Goal: Task Accomplishment & Management: Use online tool/utility

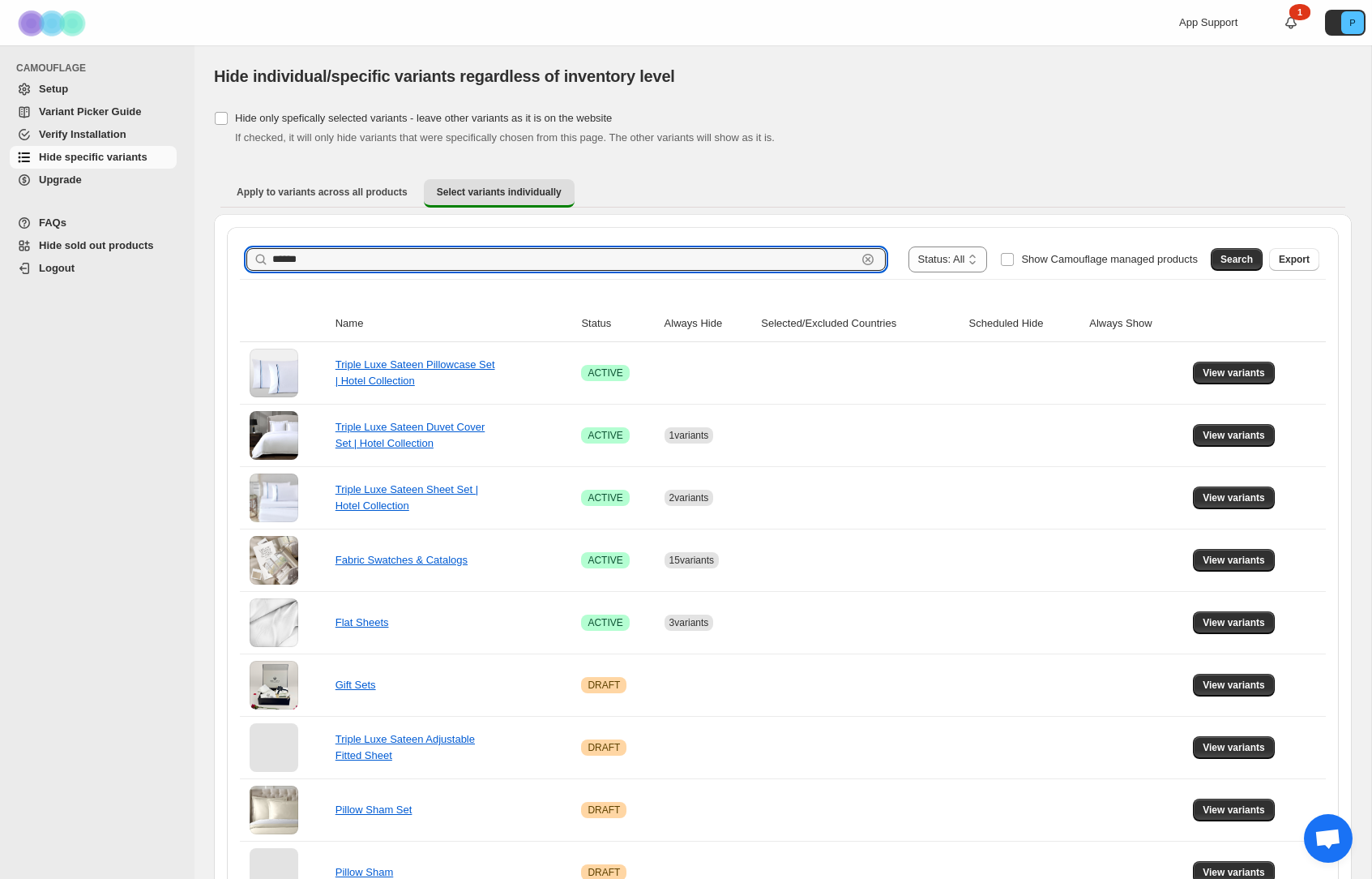
drag, startPoint x: 306, startPoint y: 261, endPoint x: 261, endPoint y: 262, distance: 45.0
click at [261, 262] on div "****** Clear" at bounding box center [566, 259] width 640 height 23
type input "**********"
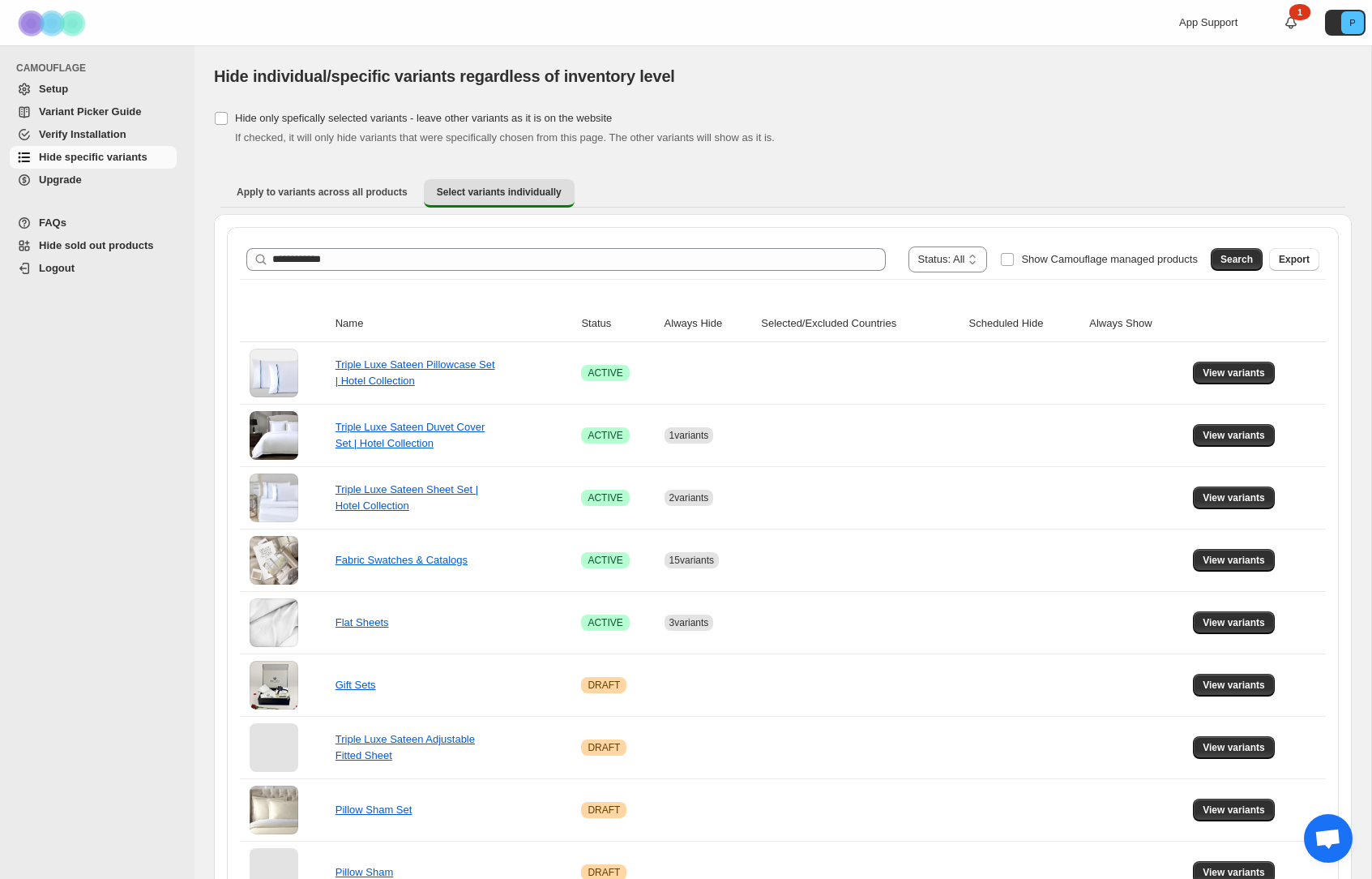
click at [1215, 267] on button "Search" at bounding box center [1237, 259] width 52 height 23
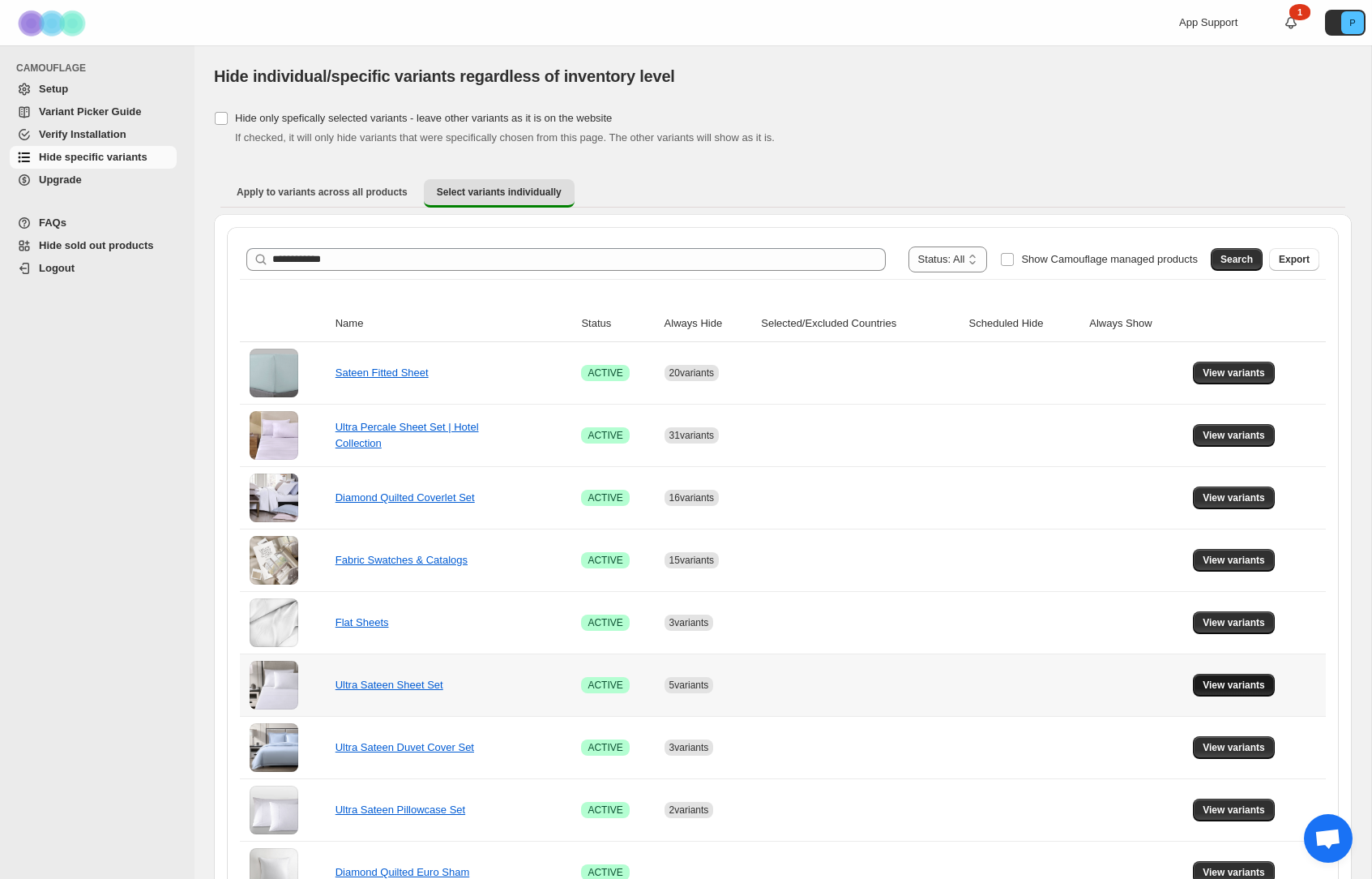
click at [1215, 689] on span "View variants" at bounding box center [1234, 684] width 63 height 13
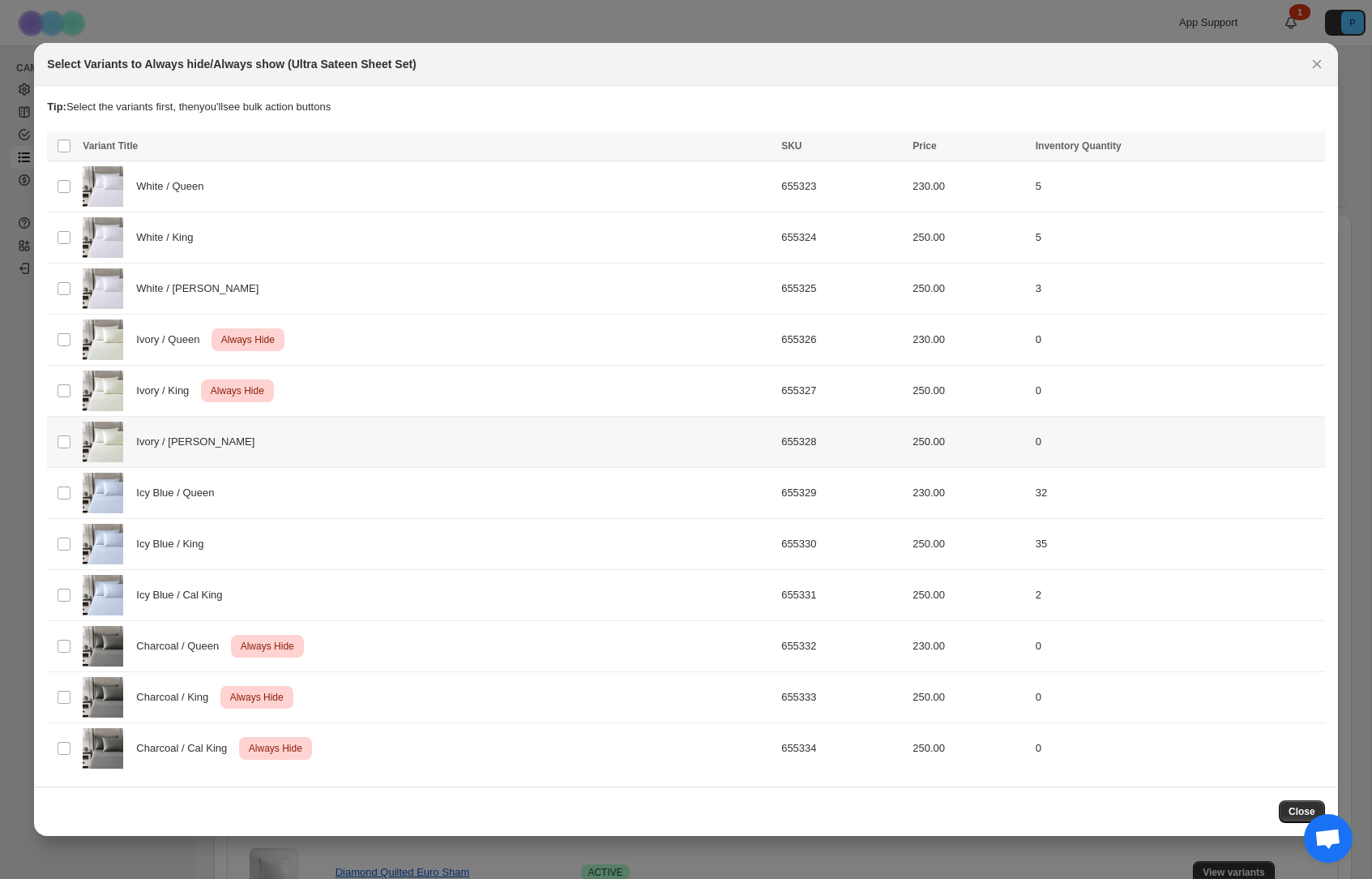
click at [504, 437] on div "Ivory / Cal King" at bounding box center [427, 441] width 689 height 41
click at [961, 150] on span "Always hide" at bounding box center [961, 147] width 56 height 13
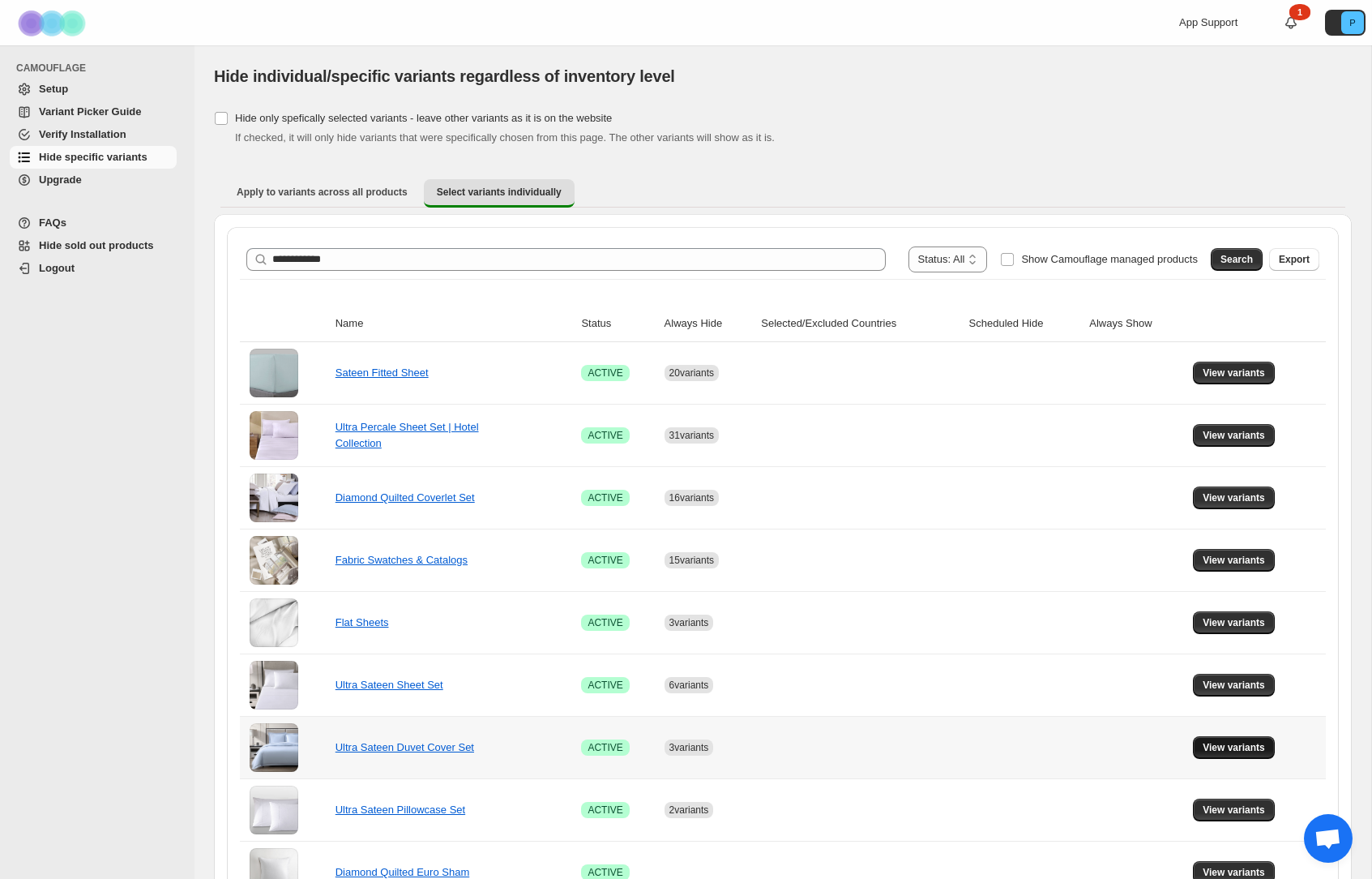
click at [1215, 745] on span "View variants" at bounding box center [1234, 747] width 63 height 13
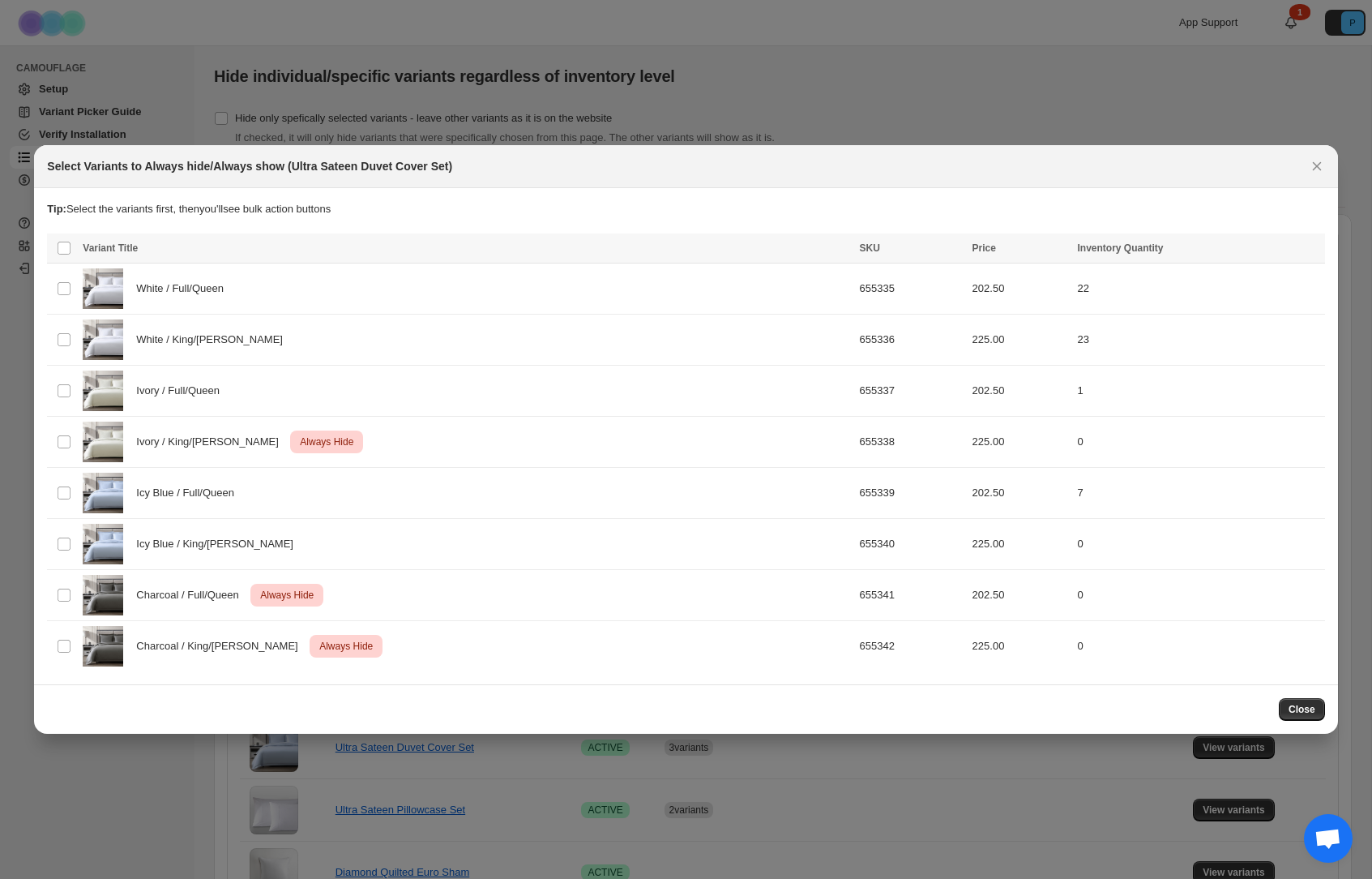
click at [1215, 705] on span "Close" at bounding box center [1302, 708] width 27 height 13
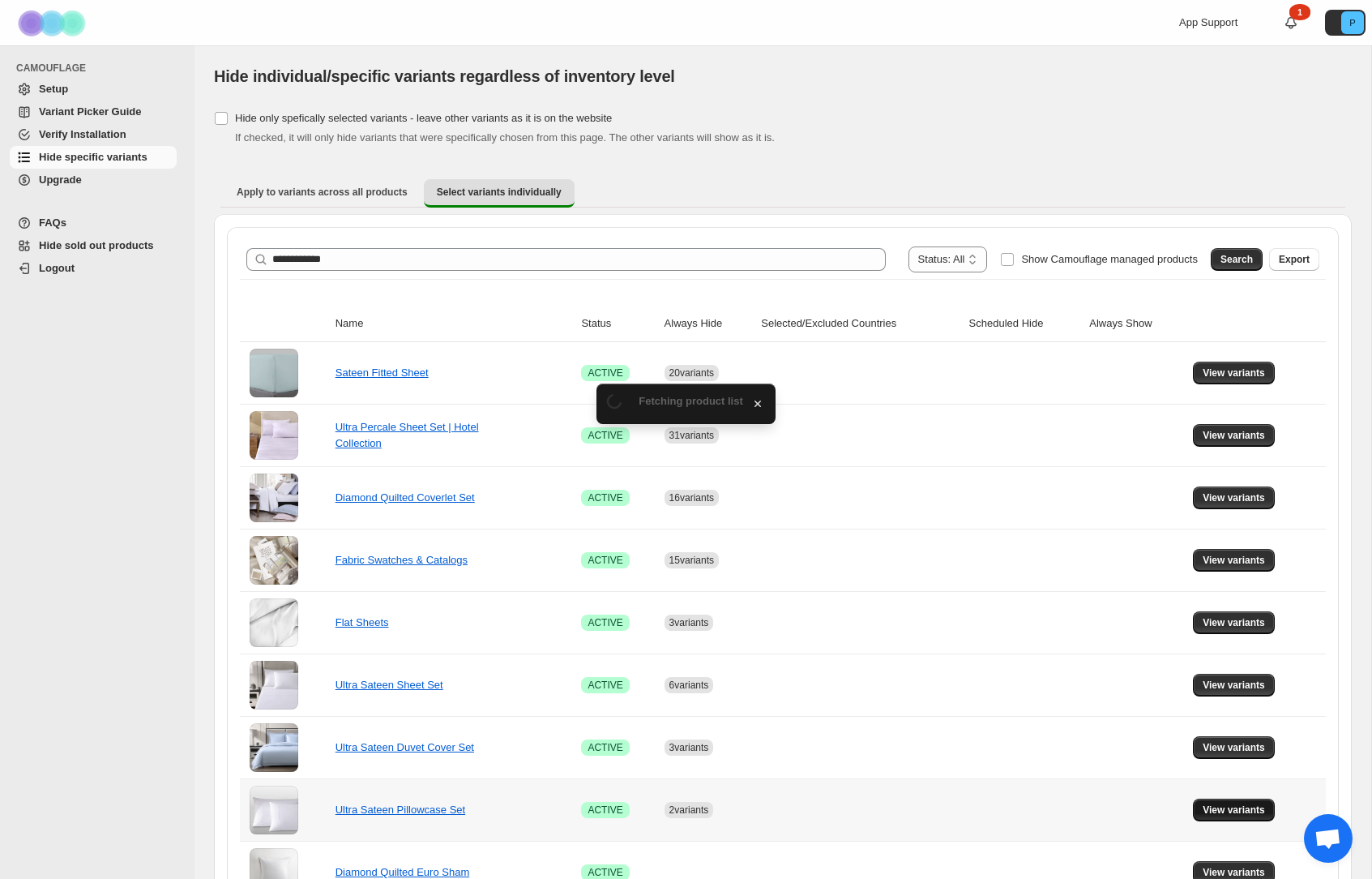
click at [1215, 817] on button "View variants" at bounding box center [1234, 809] width 82 height 23
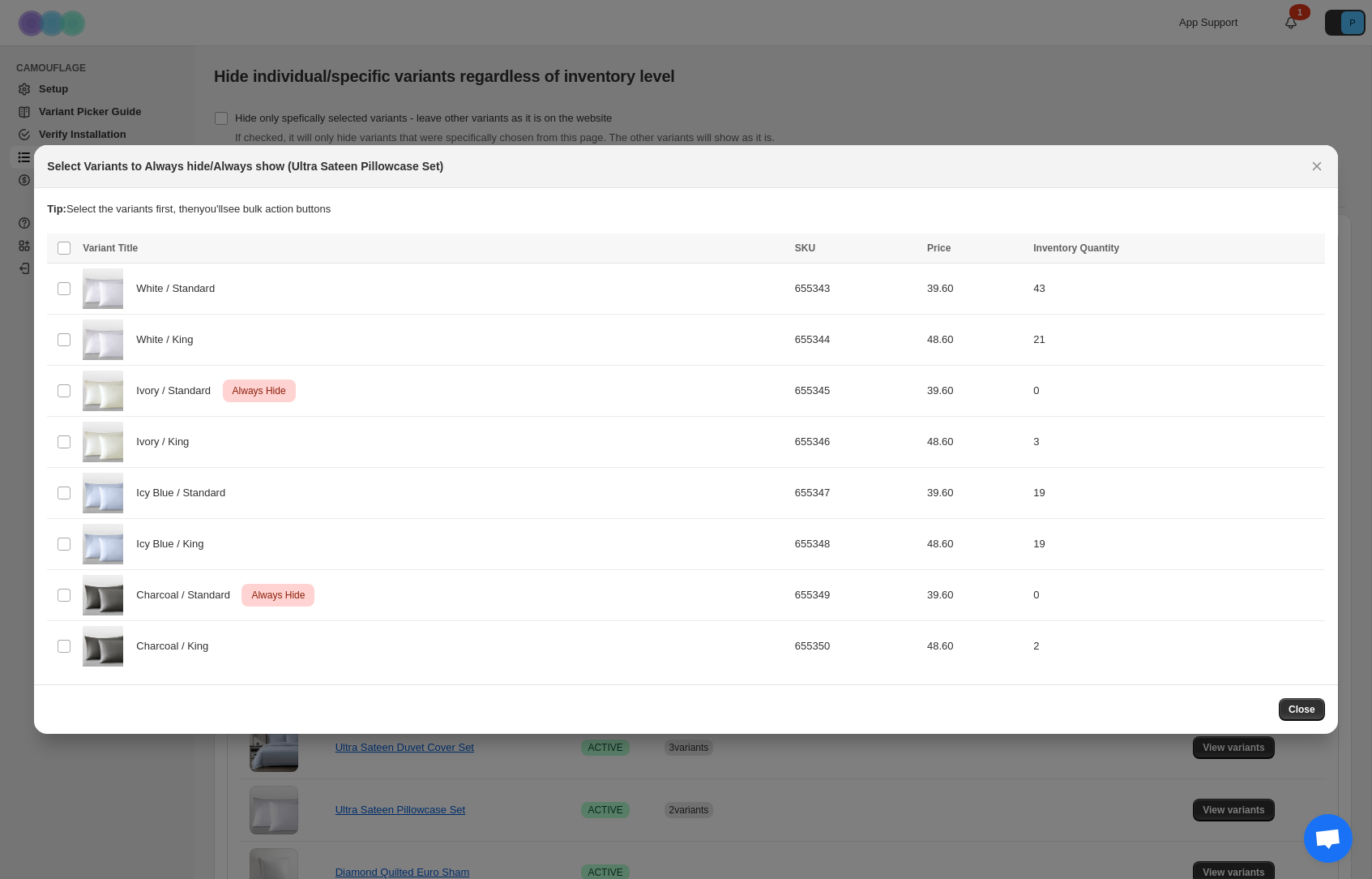
click at [1215, 710] on span "Close" at bounding box center [1302, 708] width 27 height 13
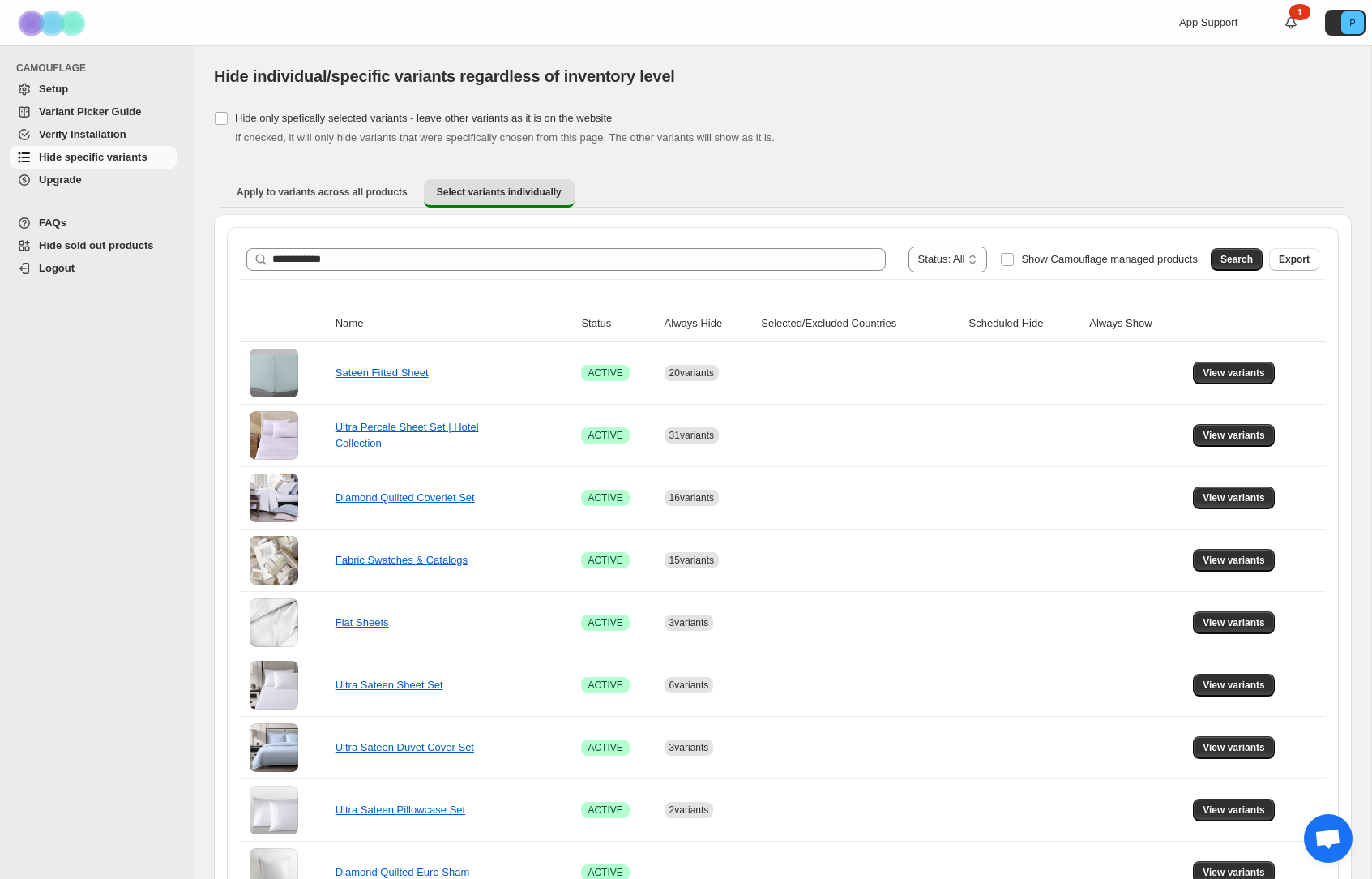
click at [94, 181] on span "Upgrade" at bounding box center [106, 180] width 135 height 16
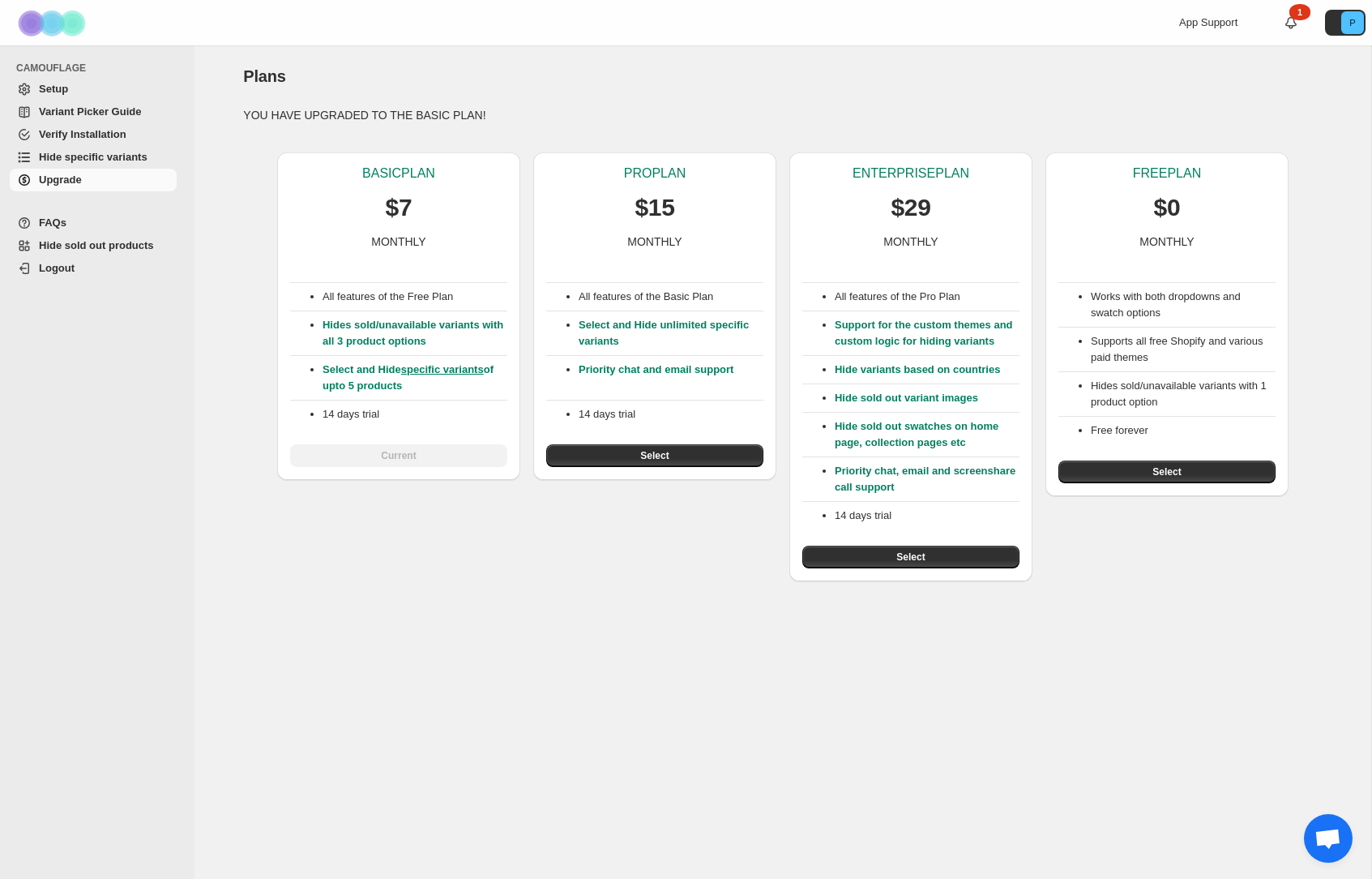
click at [138, 159] on span "Hide specific variants" at bounding box center [93, 157] width 109 height 12
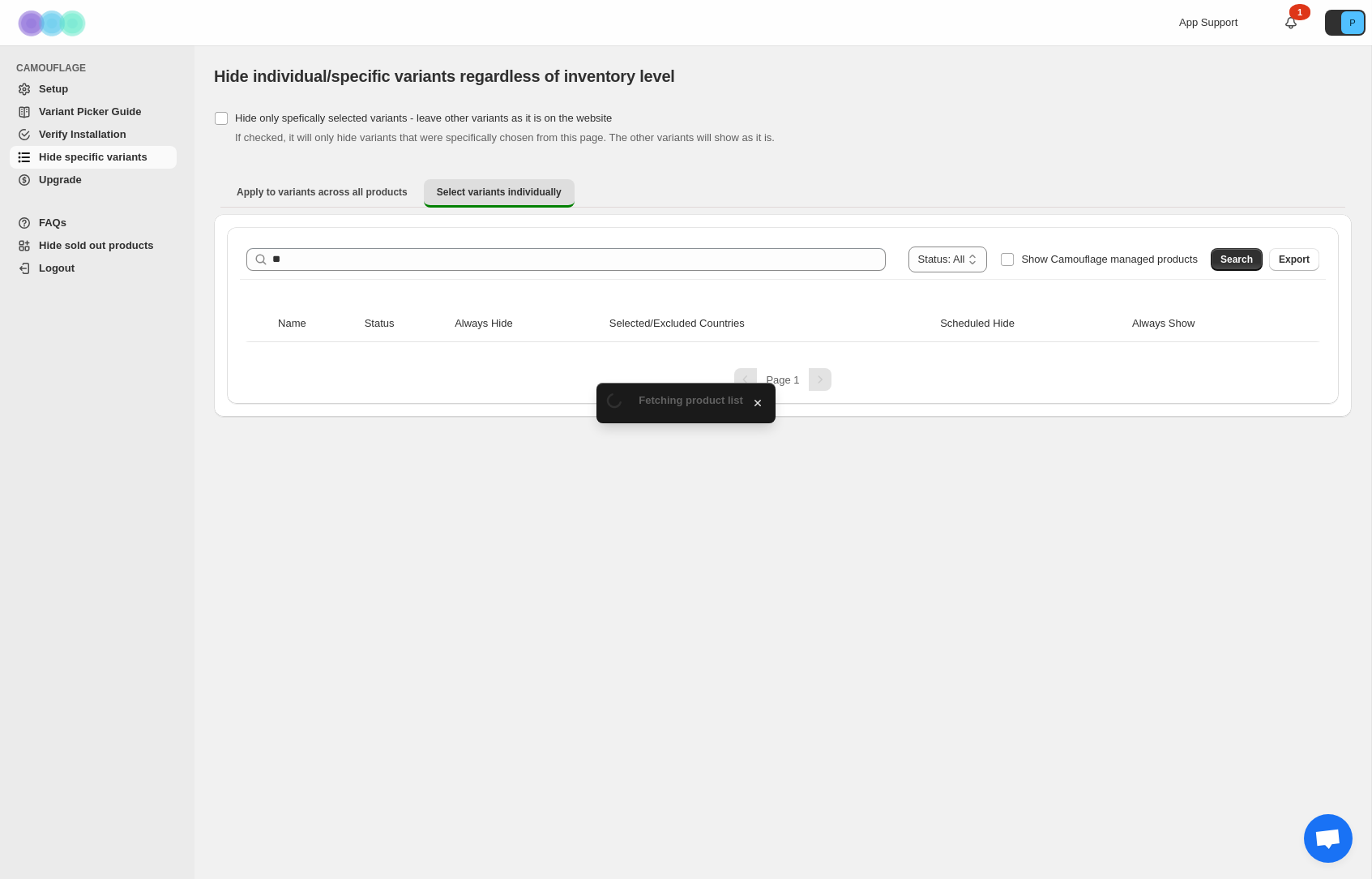
type input "*"
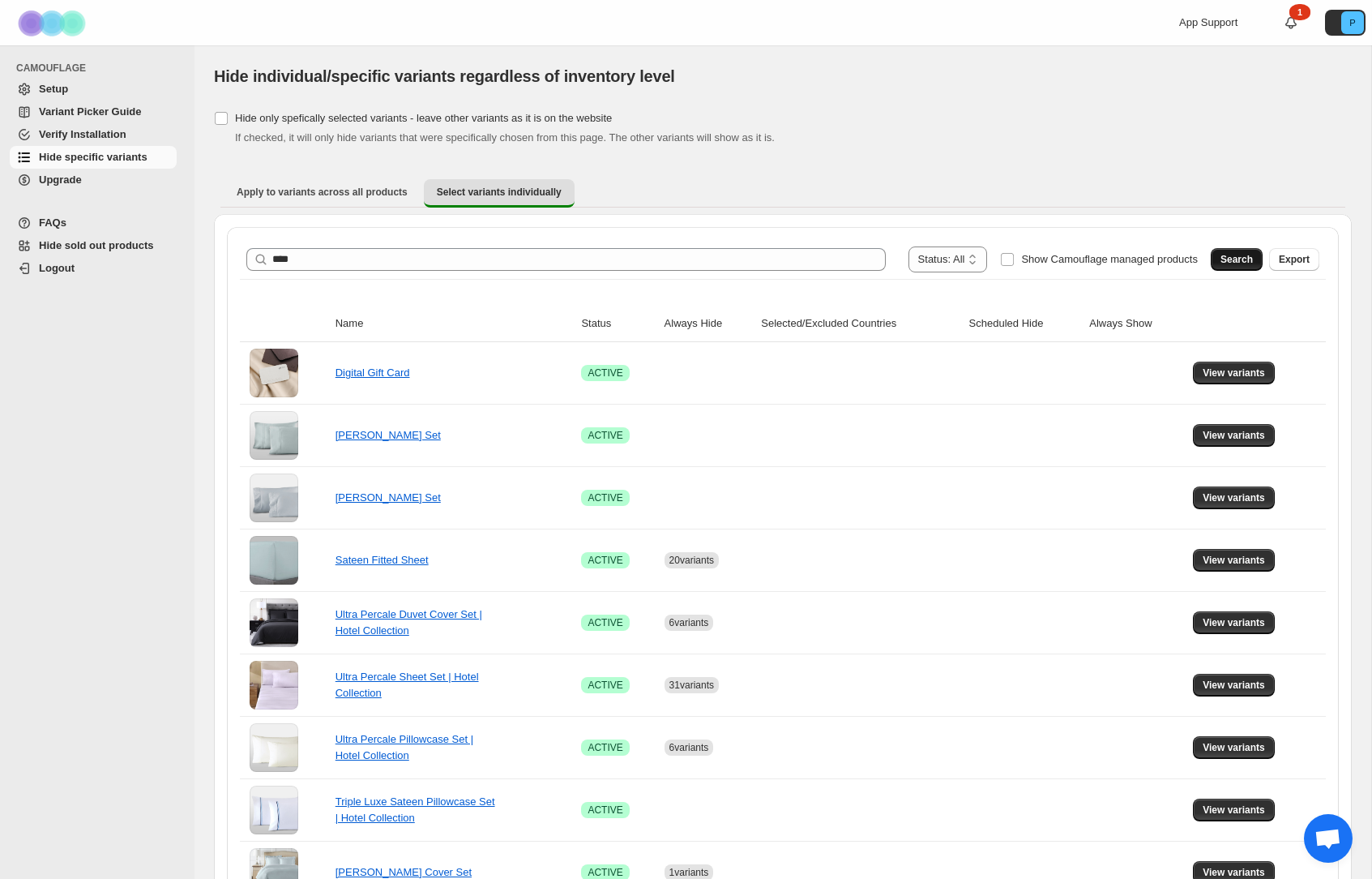
type input "****"
click at [1223, 249] on button "Search" at bounding box center [1237, 259] width 52 height 23
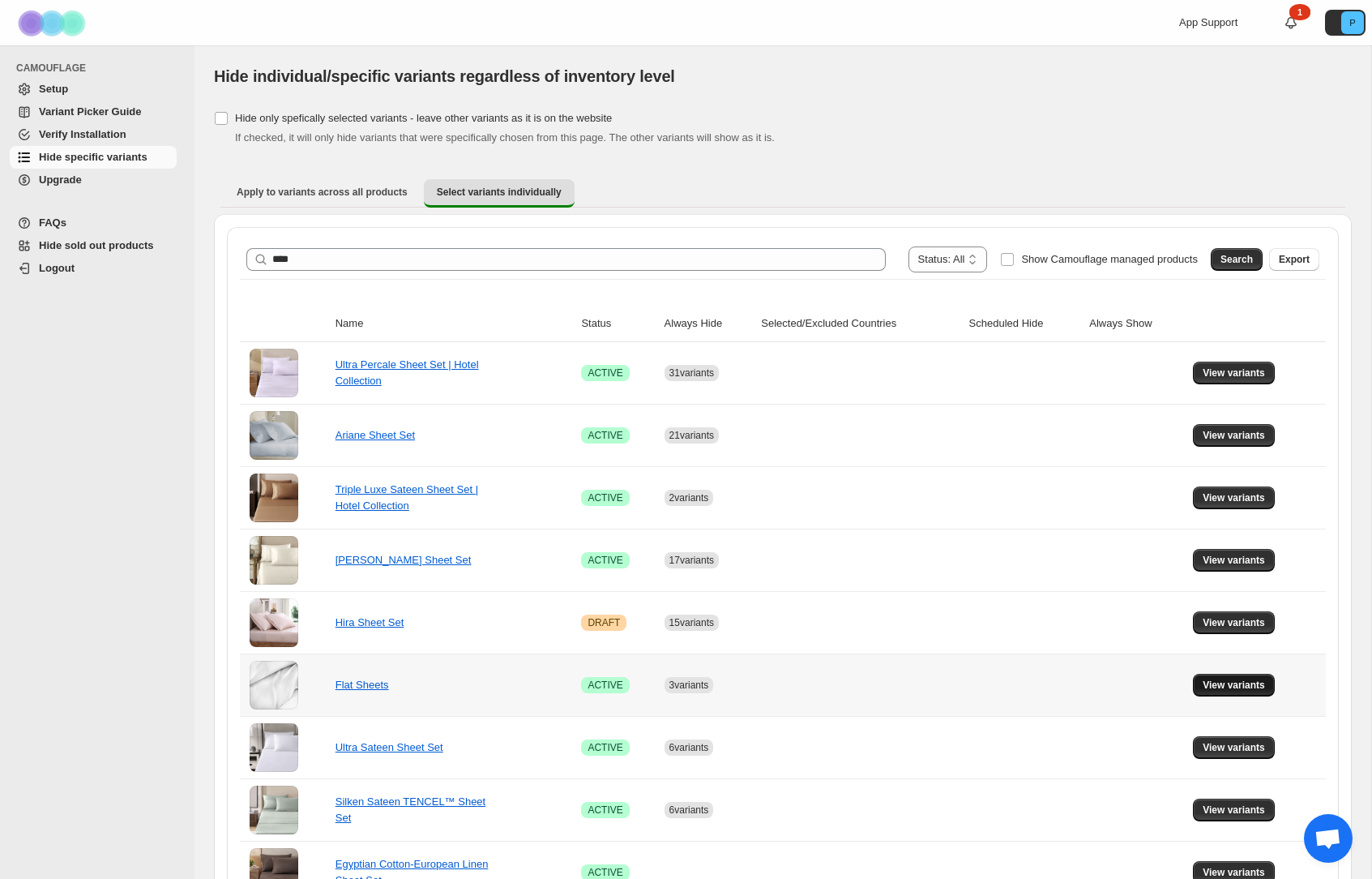
click at [1230, 690] on button "View variants" at bounding box center [1234, 684] width 82 height 23
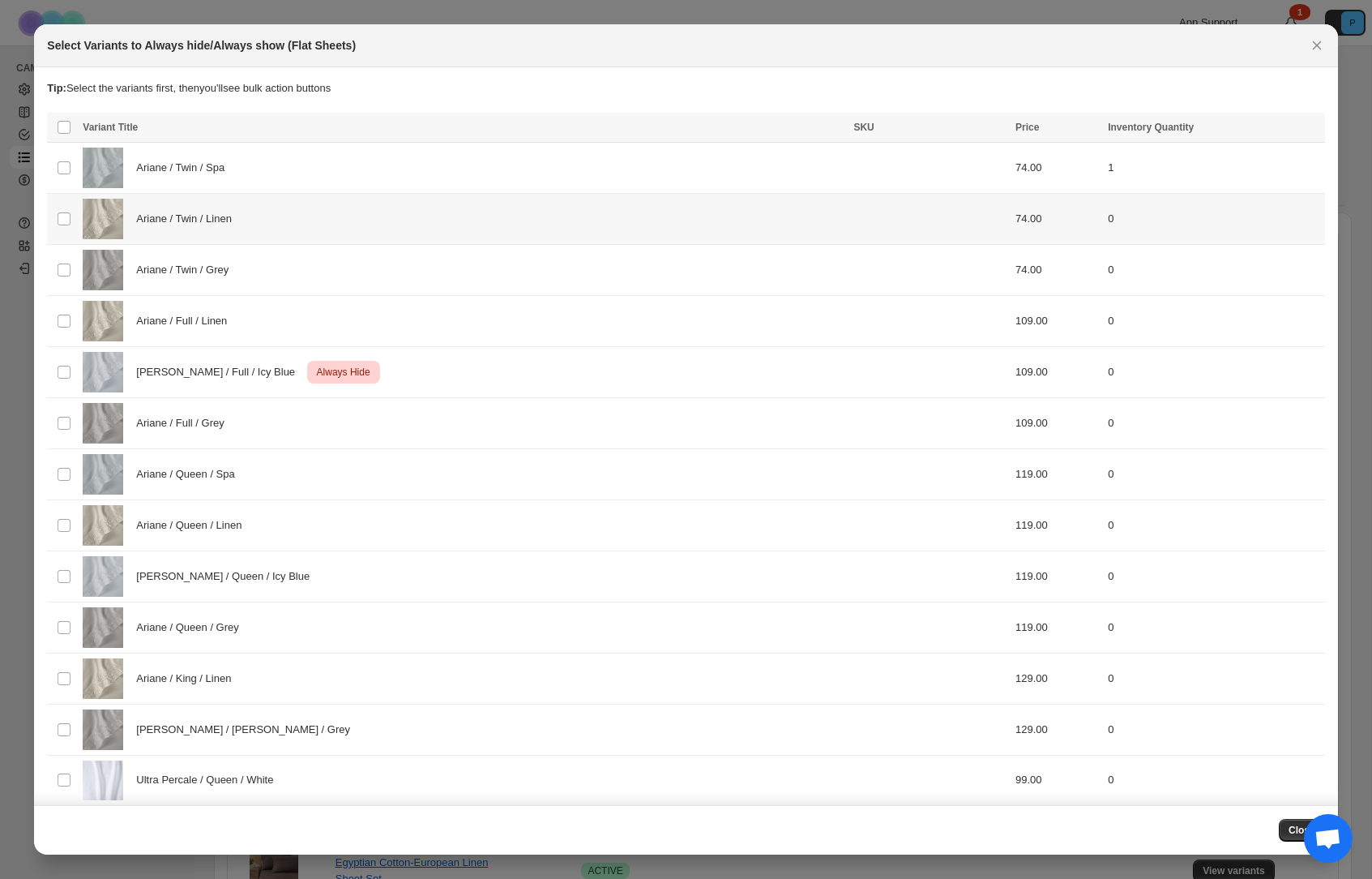
drag, startPoint x: 416, startPoint y: 204, endPoint x: 416, endPoint y: 213, distance: 9.0
click at [416, 204] on div "Ariane / Twin / Linen" at bounding box center [463, 219] width 761 height 41
click at [421, 275] on div "Ariane / Twin / Grey" at bounding box center [463, 269] width 761 height 41
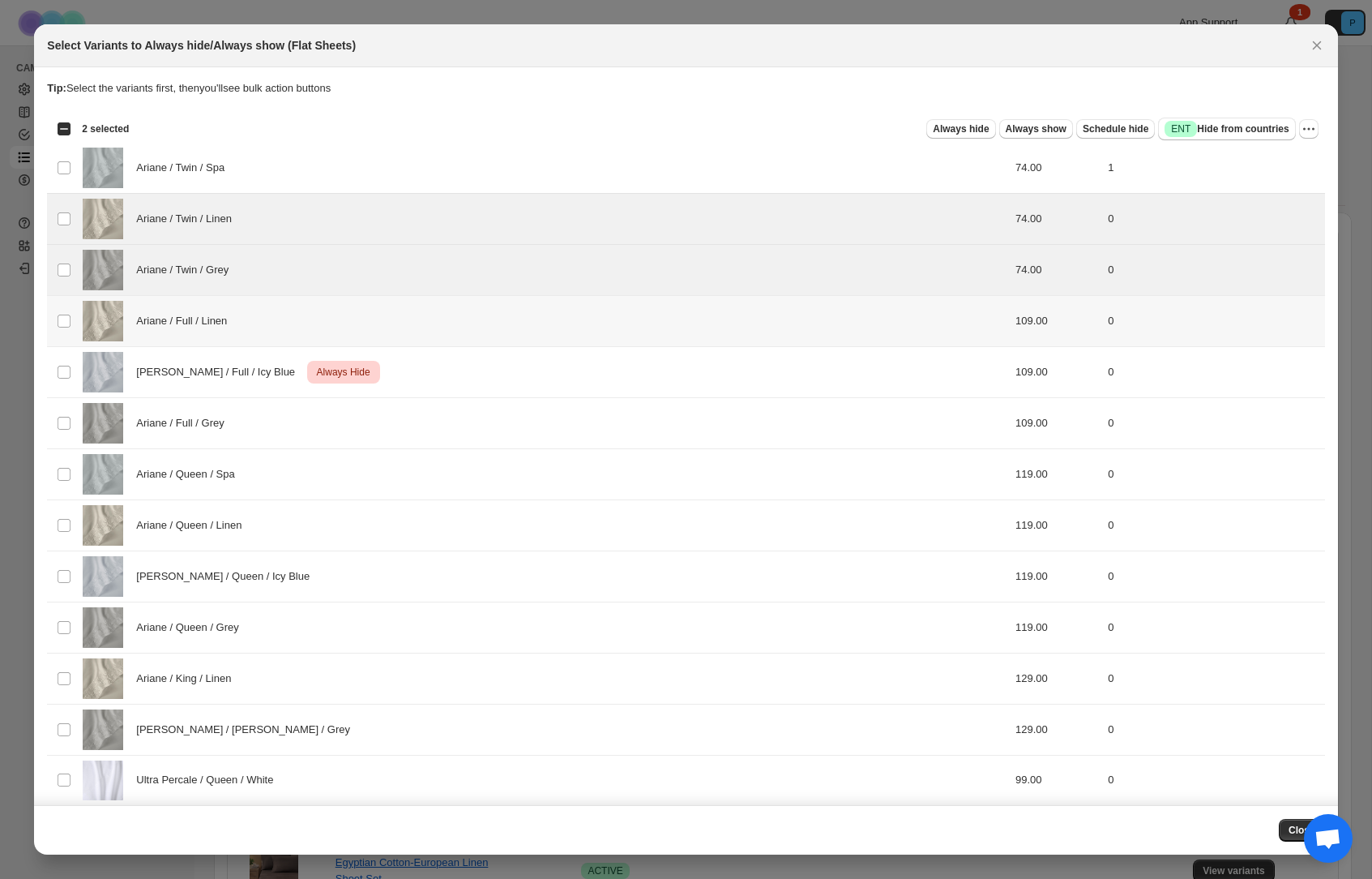
click at [420, 329] on div "Ariane / Full / Linen" at bounding box center [463, 320] width 761 height 41
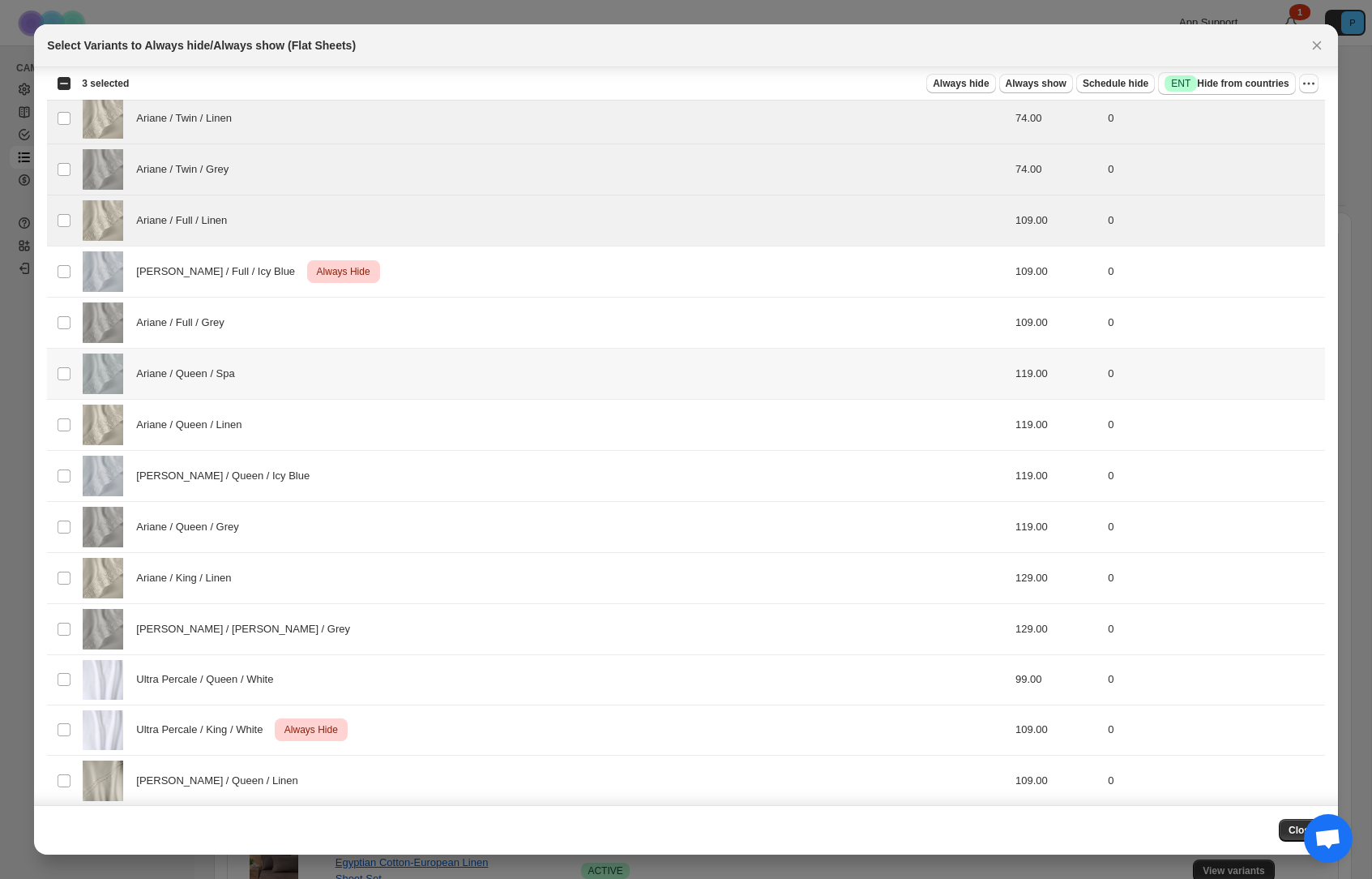
scroll to position [106, 0]
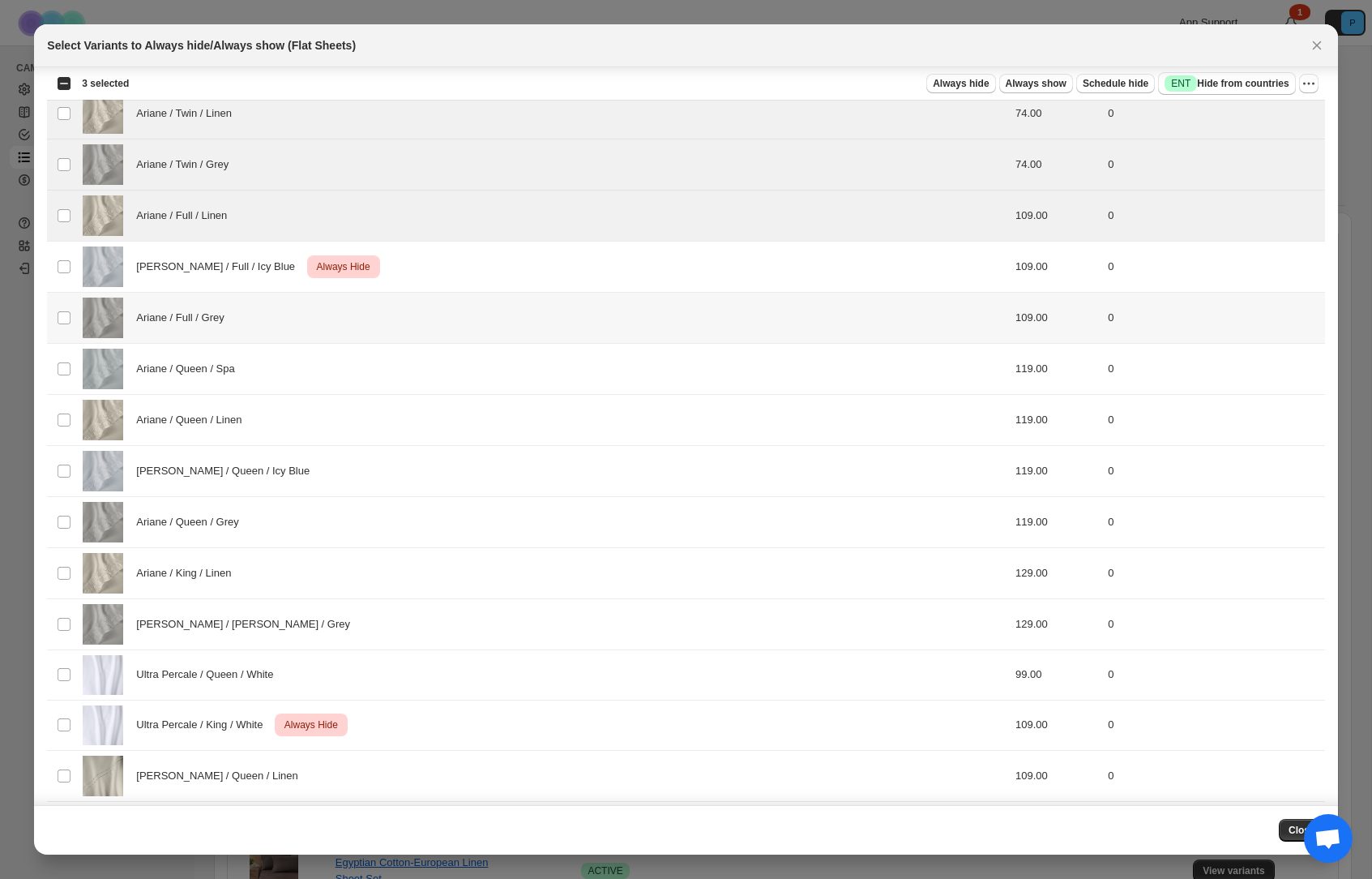
click at [426, 325] on div "Ariane / Full / Grey" at bounding box center [463, 317] width 761 height 41
click at [426, 369] on div "Ariane / Queen / Spa" at bounding box center [463, 368] width 761 height 41
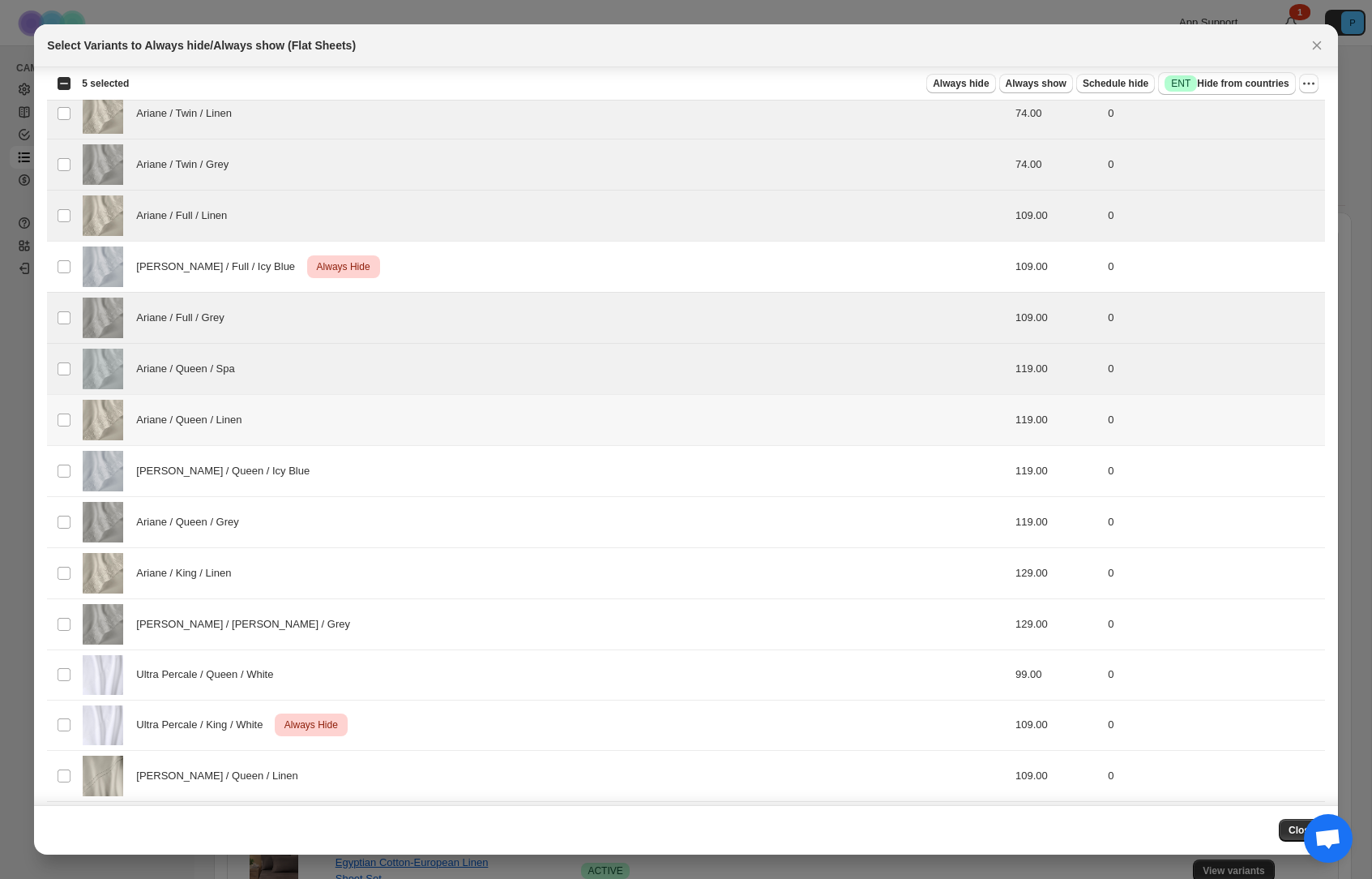
drag, startPoint x: 431, startPoint y: 447, endPoint x: 426, endPoint y: 515, distance: 68.2
click at [431, 447] on td "[PERSON_NAME] / Queen / Icy Blue" at bounding box center [463, 471] width 771 height 51
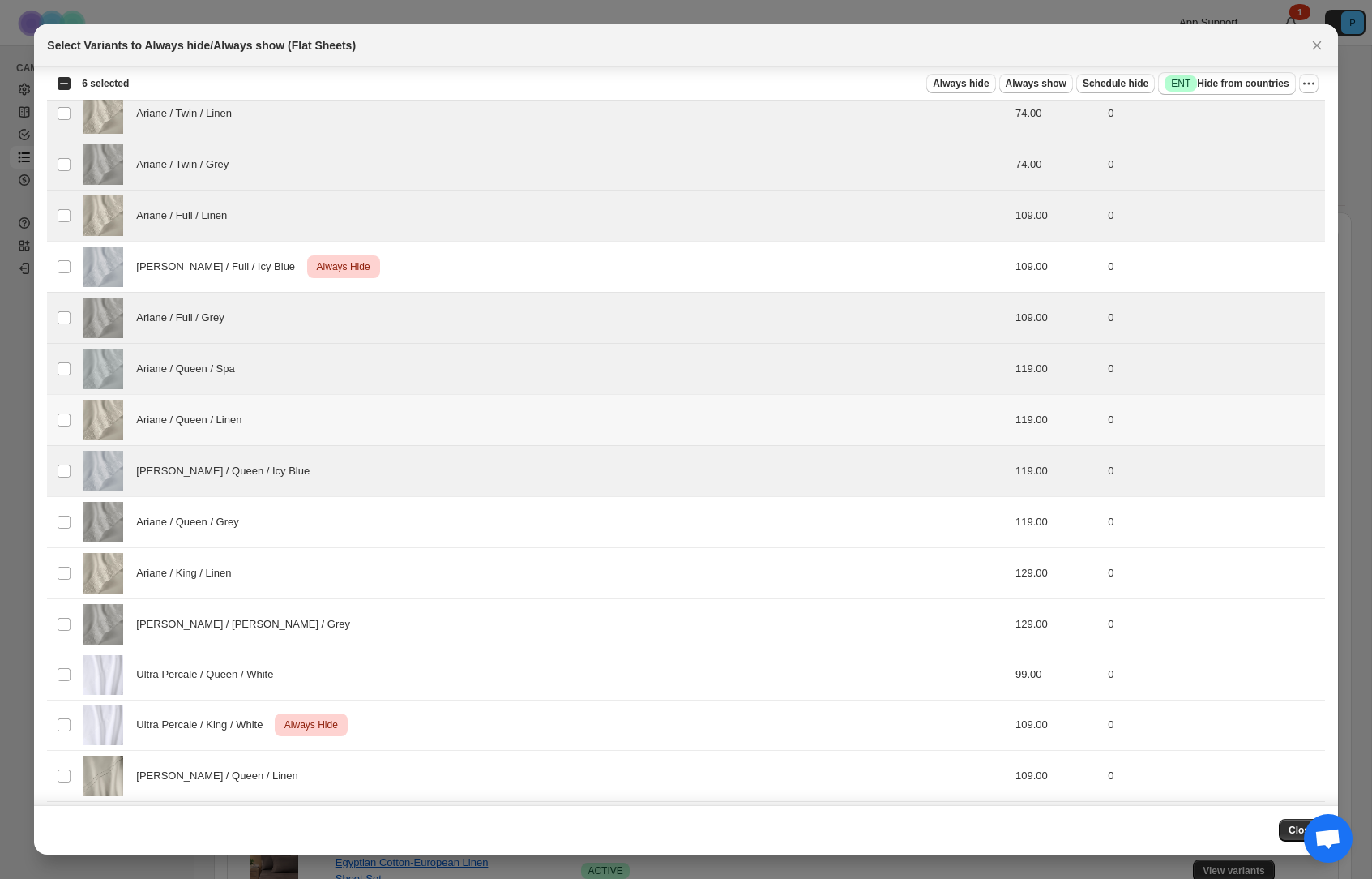
click at [413, 411] on div "Ariane / Queen / Linen" at bounding box center [463, 420] width 761 height 41
click at [400, 533] on div "Ariane / Queen / Grey" at bounding box center [463, 522] width 761 height 41
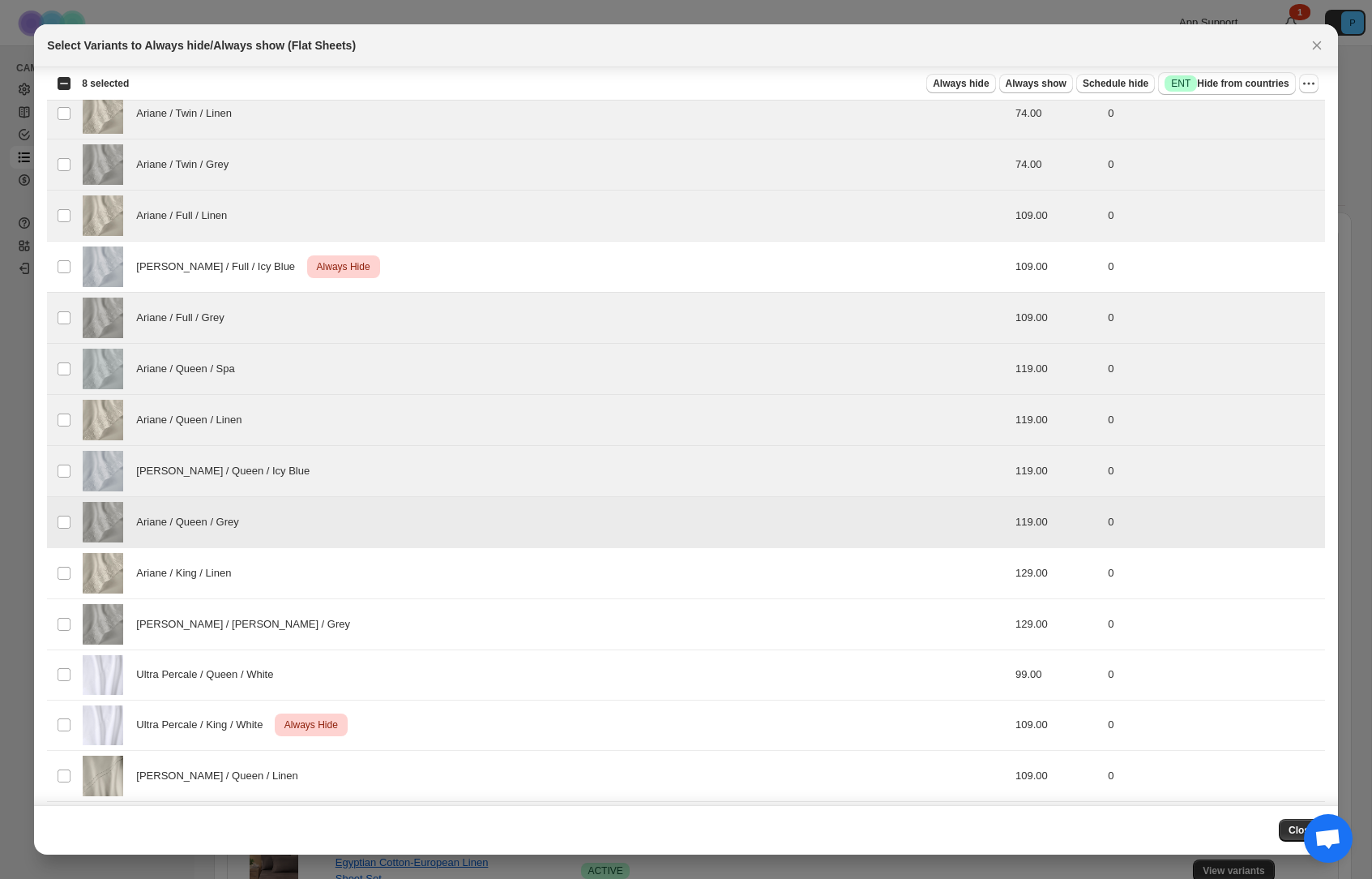
click at [400, 587] on div "Ariane / King / Linen" at bounding box center [463, 573] width 761 height 41
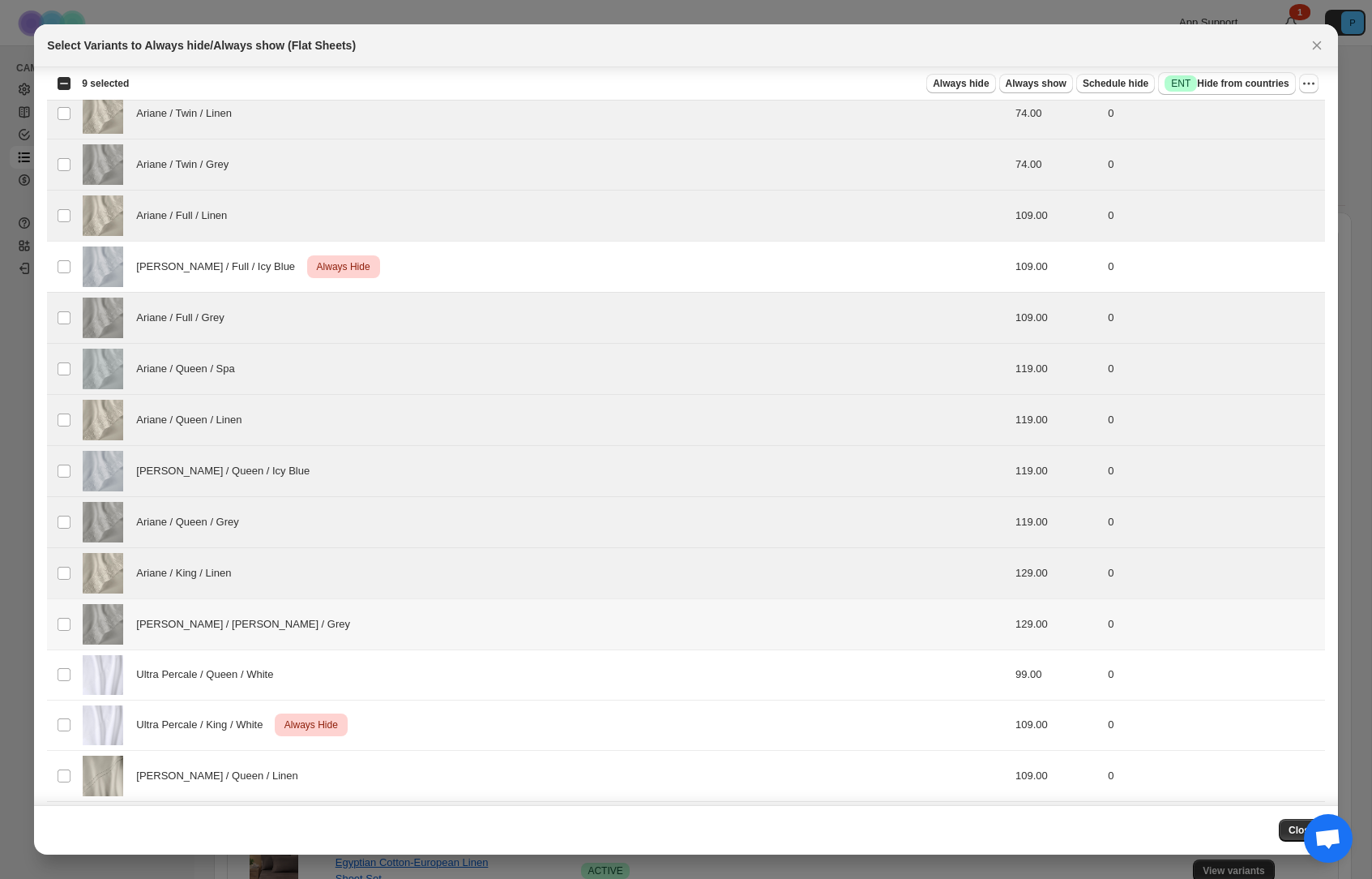
click at [384, 627] on div "[PERSON_NAME] / [PERSON_NAME] / Grey" at bounding box center [463, 624] width 761 height 41
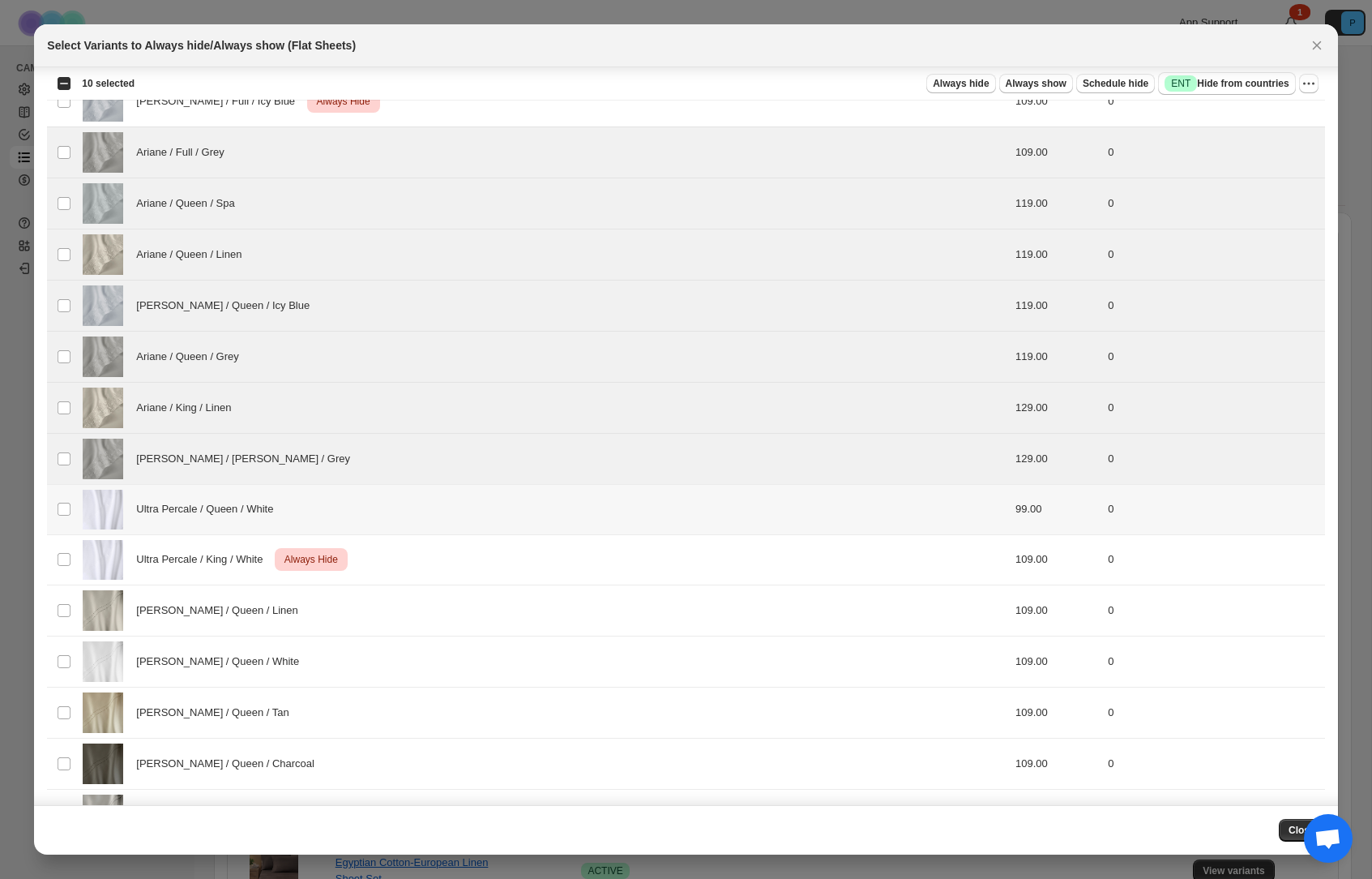
click at [404, 513] on div "Ultra Percale / Queen / White" at bounding box center [463, 510] width 761 height 40
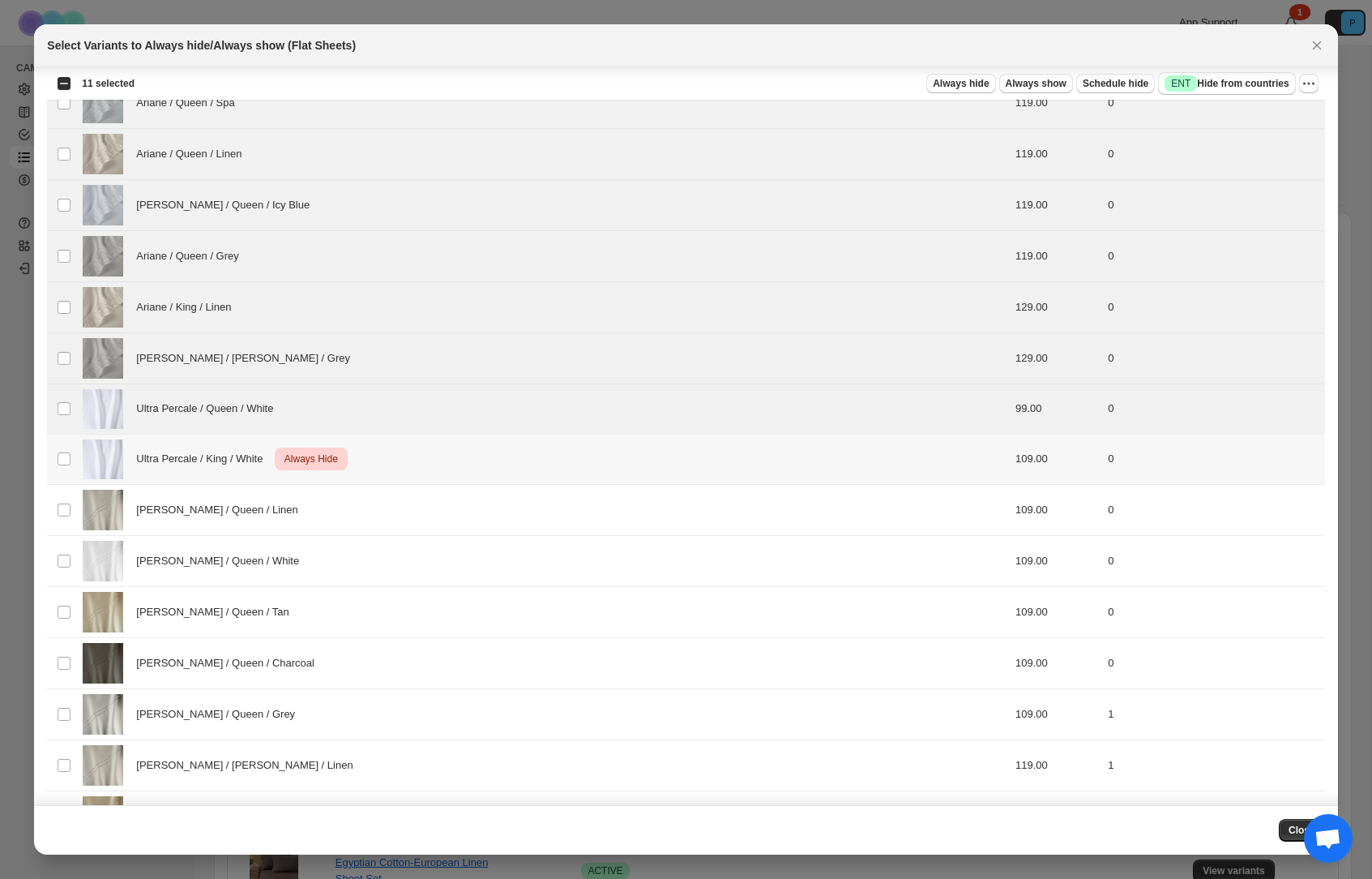
scroll to position [374, 0]
click at [407, 493] on div "[PERSON_NAME] / Queen / Linen" at bounding box center [463, 507] width 761 height 41
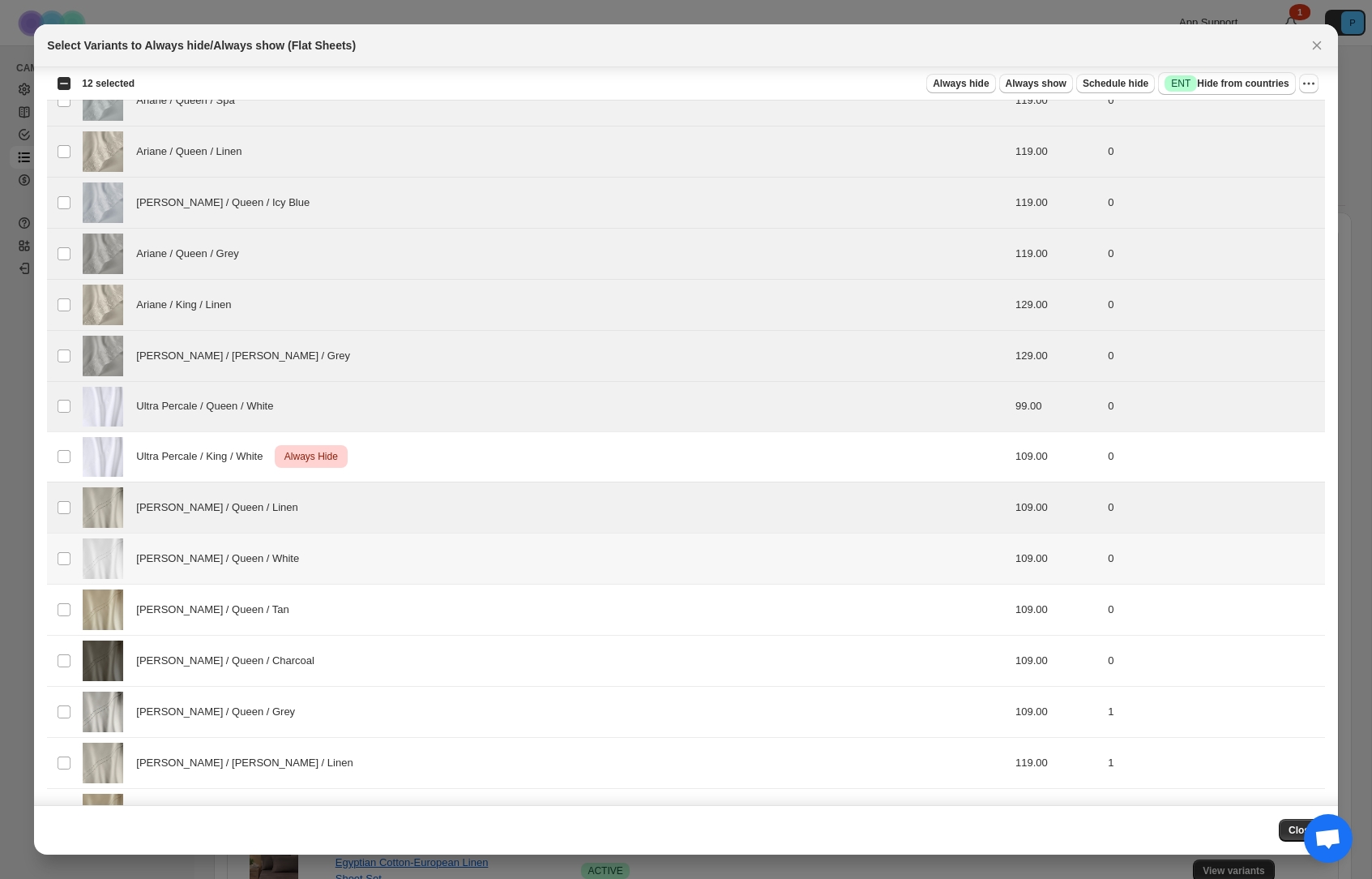
drag, startPoint x: 418, startPoint y: 561, endPoint x: 413, endPoint y: 621, distance: 60.2
click at [418, 561] on div "[PERSON_NAME] / Queen / White" at bounding box center [463, 558] width 761 height 41
drag, startPoint x: 413, startPoint y: 621, endPoint x: 413, endPoint y: 631, distance: 10.0
click at [413, 621] on div "[PERSON_NAME] / Queen / Tan" at bounding box center [463, 610] width 761 height 41
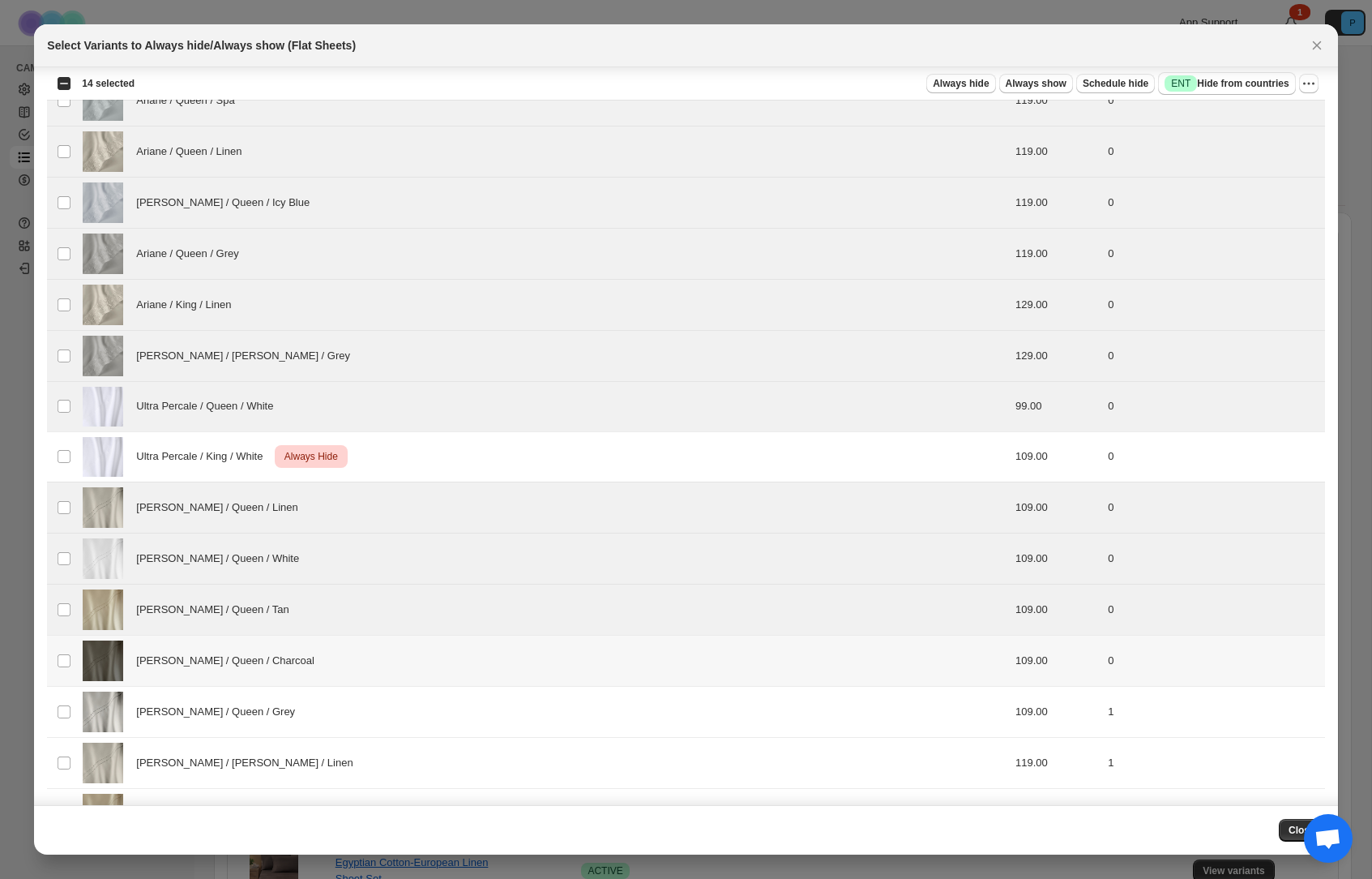
drag, startPoint x: 405, startPoint y: 674, endPoint x: 400, endPoint y: 684, distance: 11.2
click at [405, 675] on div "[PERSON_NAME] / Queen / Charcoal" at bounding box center [463, 660] width 761 height 41
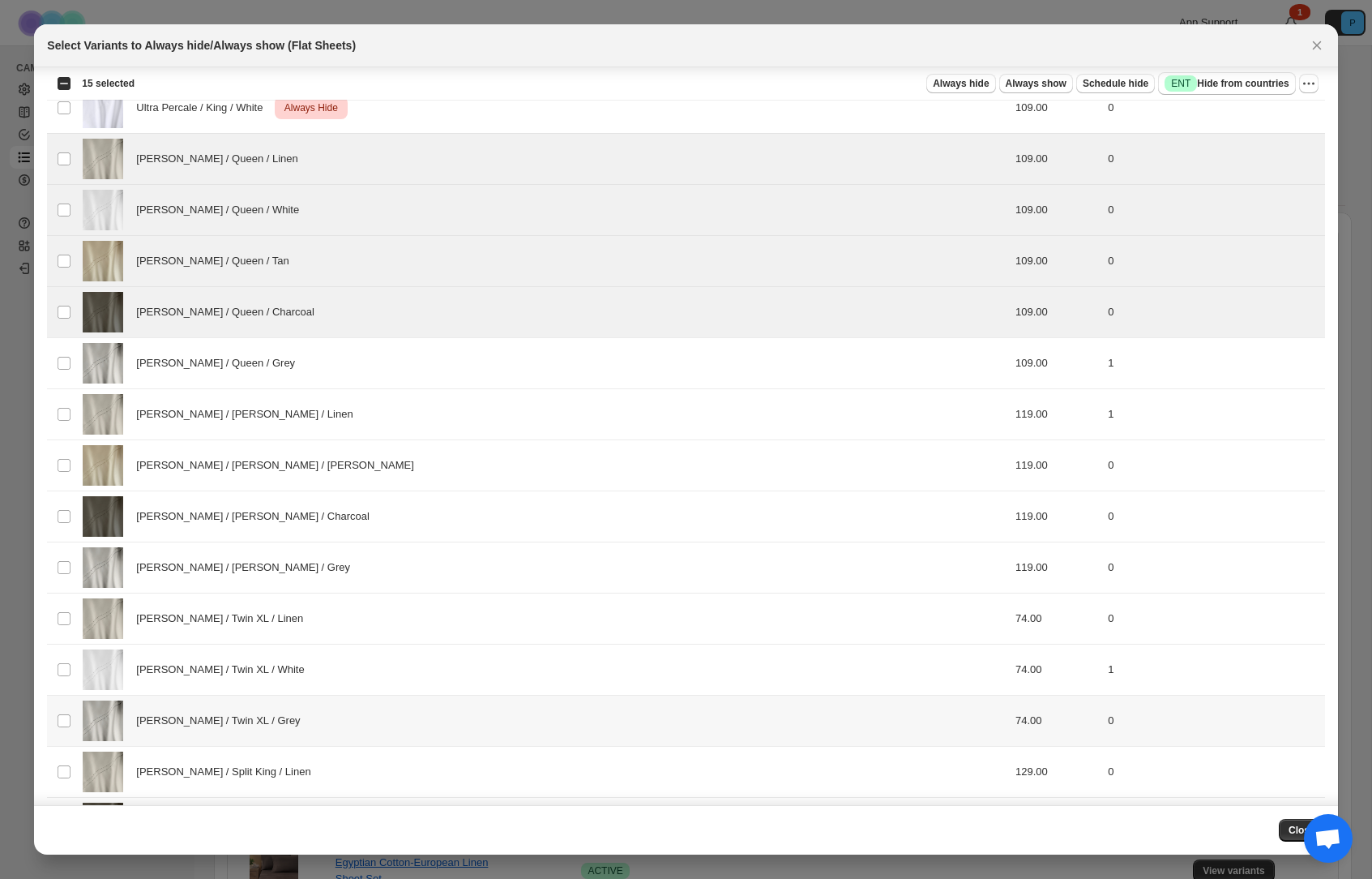
scroll to position [752, 0]
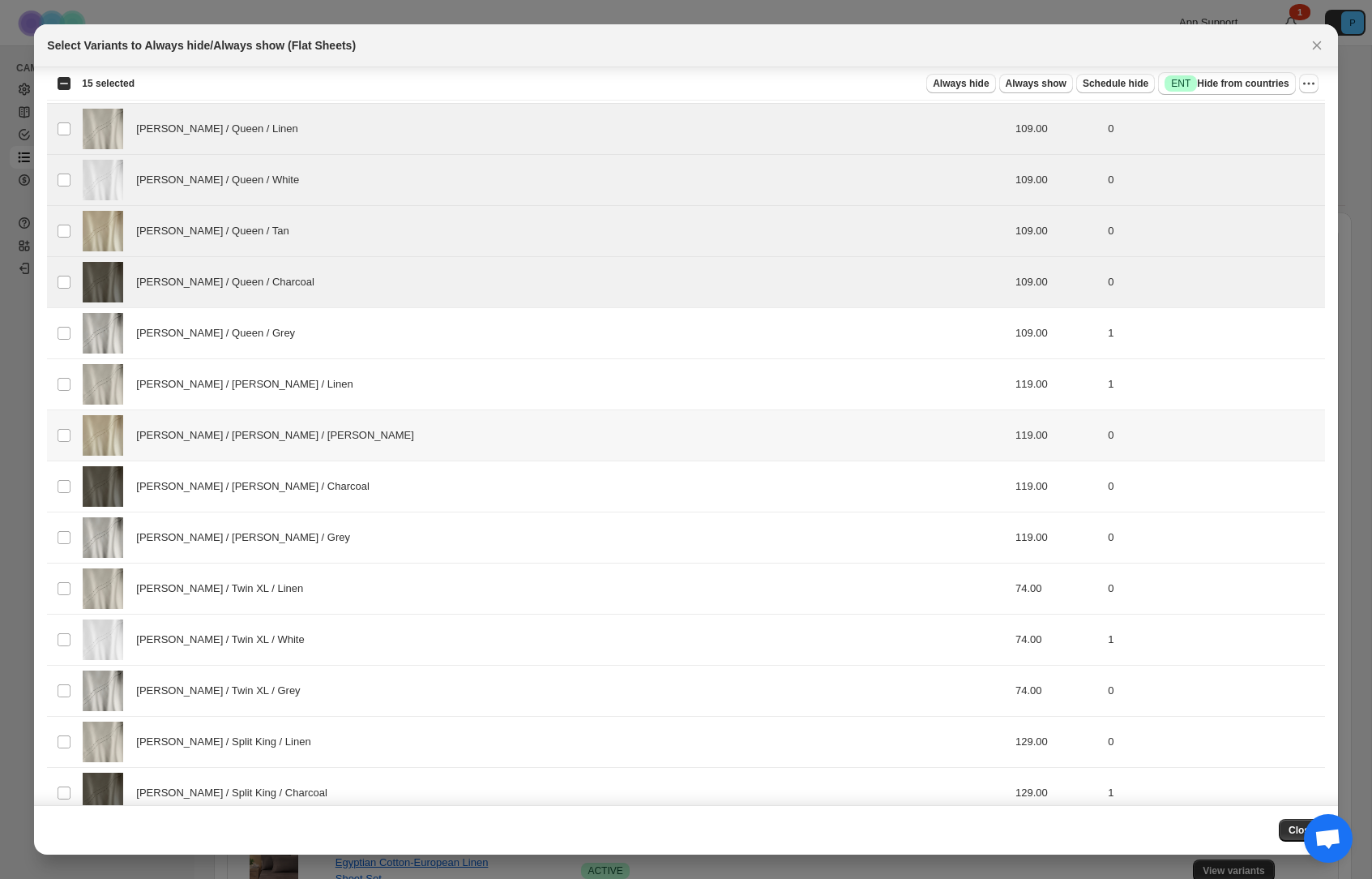
click at [439, 428] on div "[PERSON_NAME] / [PERSON_NAME] / [PERSON_NAME]" at bounding box center [463, 435] width 761 height 41
click at [450, 488] on div "[PERSON_NAME] / [PERSON_NAME] / Charcoal" at bounding box center [463, 486] width 761 height 41
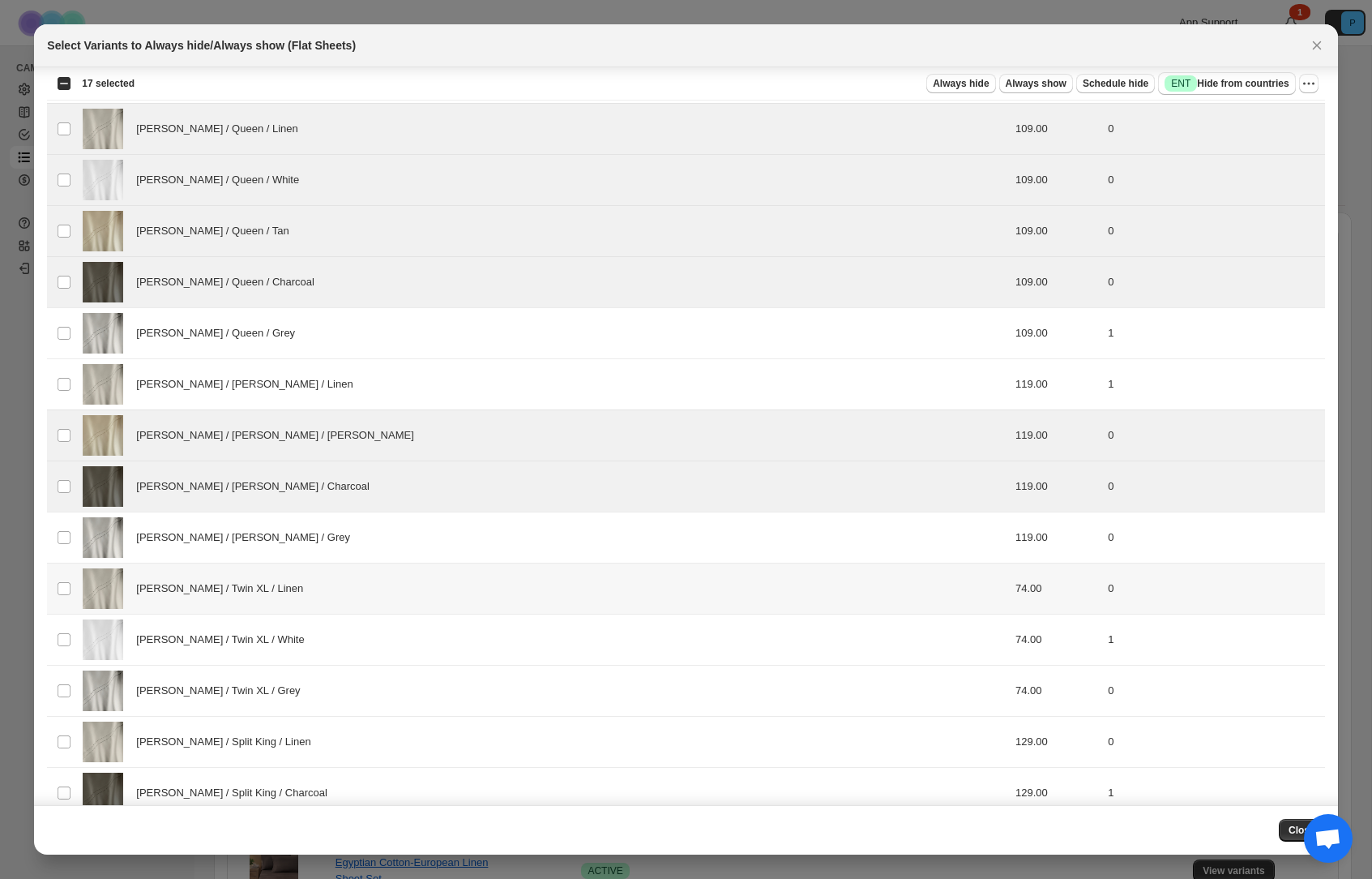
drag, startPoint x: 469, startPoint y: 564, endPoint x: 466, endPoint y: 591, distance: 27.2
click at [469, 565] on td "[PERSON_NAME] / Twin XL / Linen" at bounding box center [463, 588] width 771 height 51
click at [456, 549] on div "[PERSON_NAME] / [PERSON_NAME] / Grey" at bounding box center [463, 537] width 761 height 41
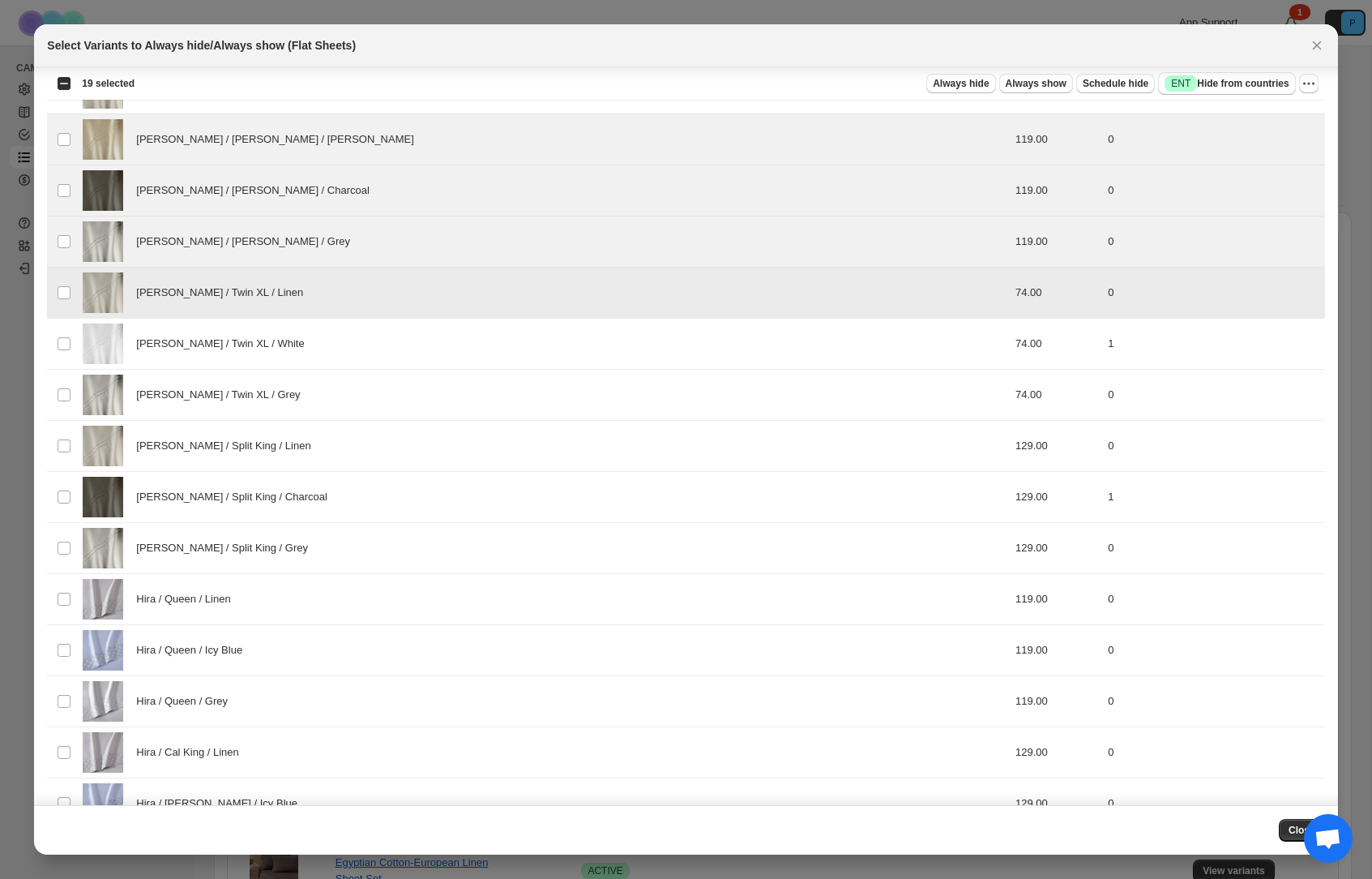
scroll to position [1096, 0]
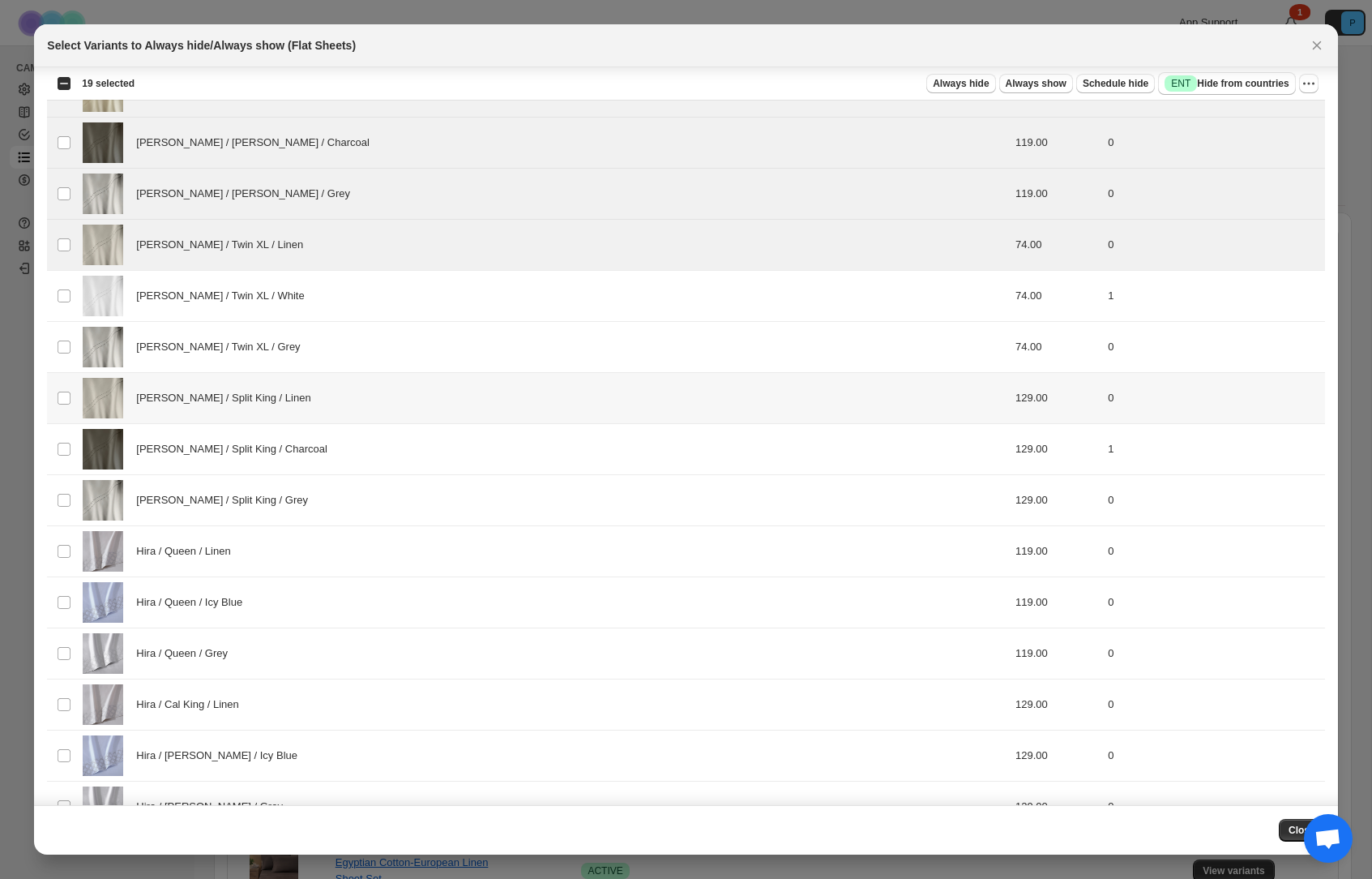
click at [486, 379] on div "[PERSON_NAME] / Split King / Linen" at bounding box center [463, 398] width 761 height 41
click at [480, 359] on div "[PERSON_NAME] / Twin XL / Grey" at bounding box center [463, 346] width 761 height 41
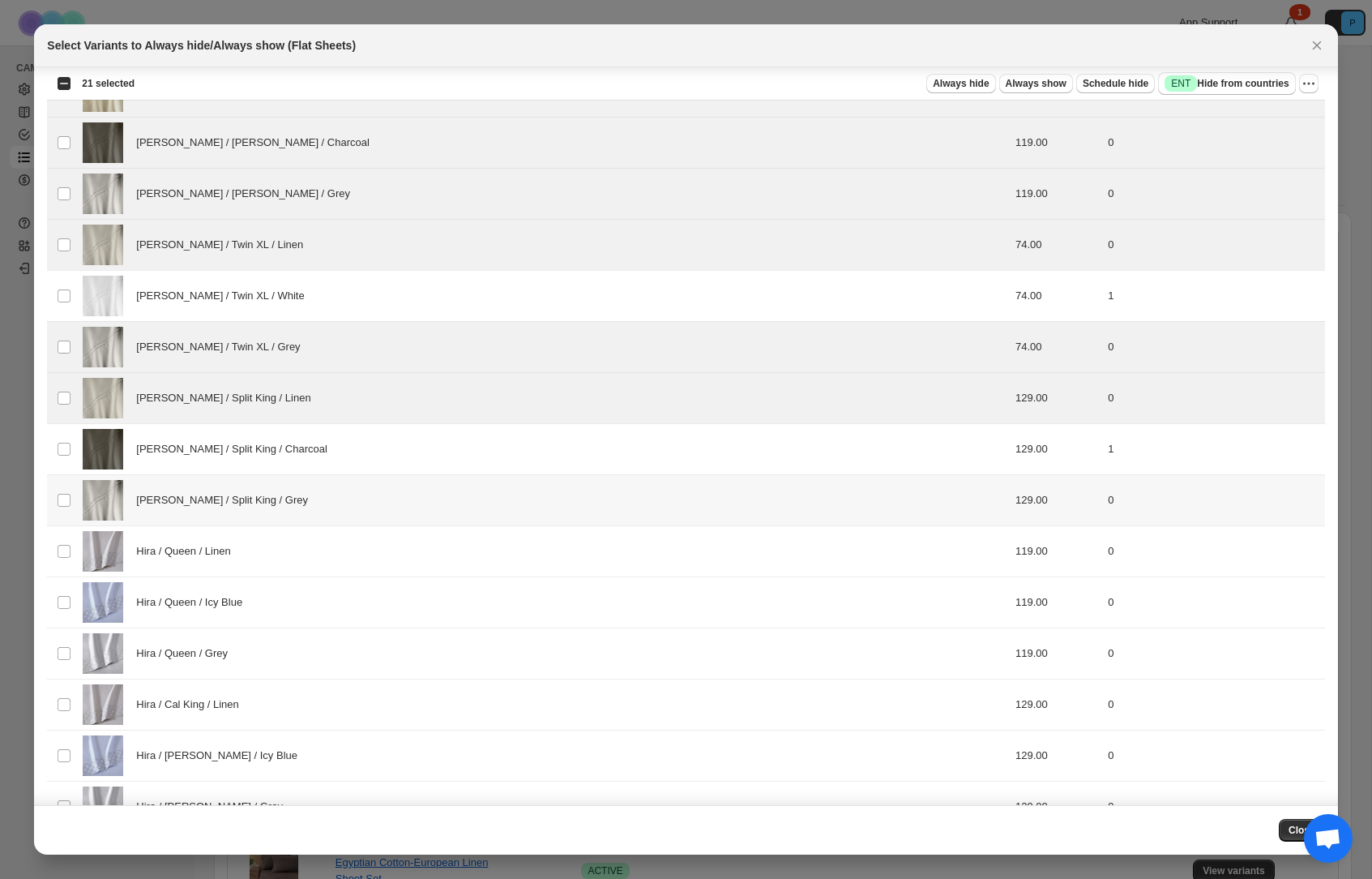
scroll to position [1195, 0]
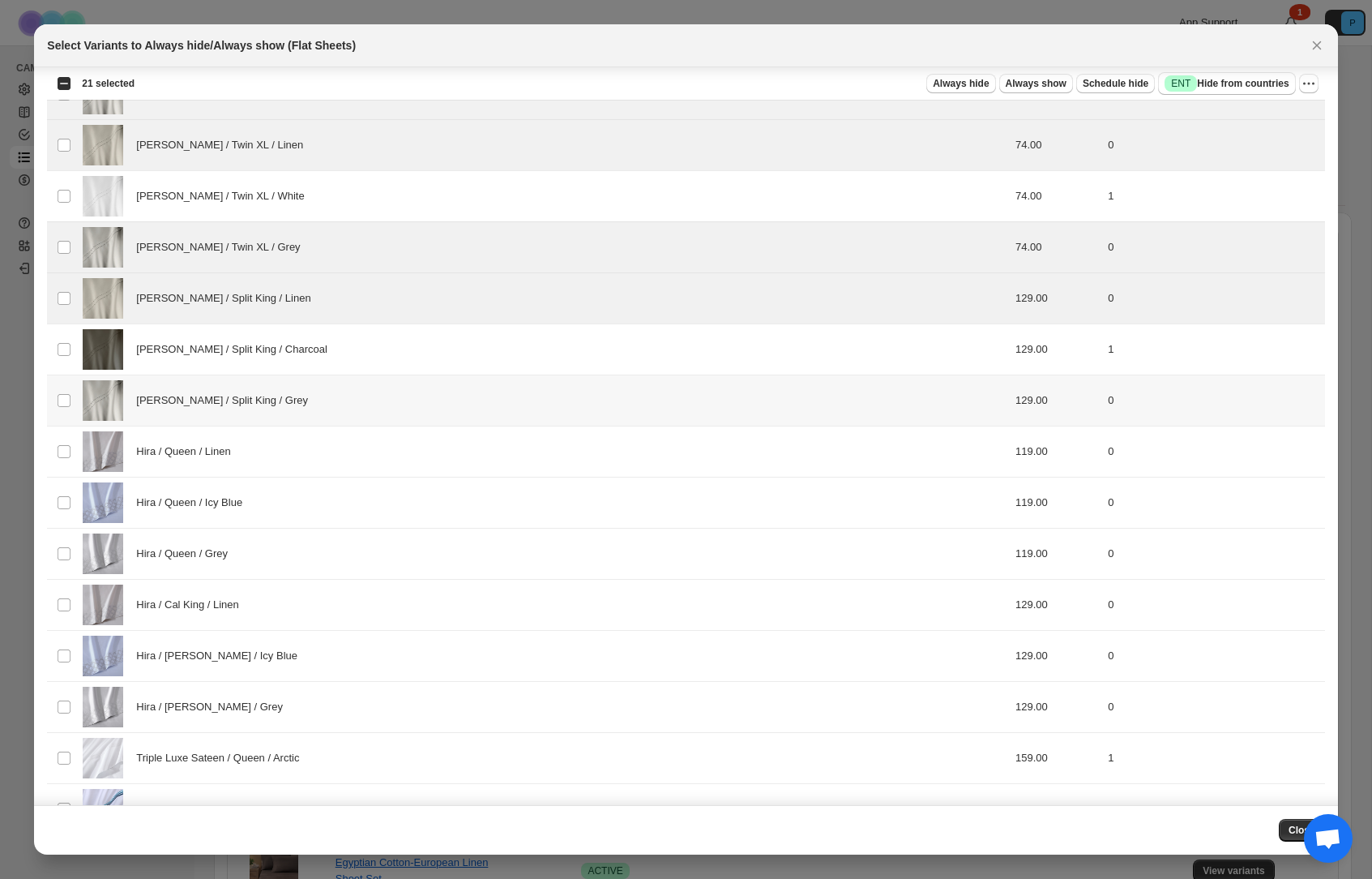
click at [460, 421] on td "[PERSON_NAME] / Split King / Grey" at bounding box center [463, 399] width 771 height 51
click at [452, 464] on div "Hira / Queen / Linen" at bounding box center [463, 451] width 761 height 41
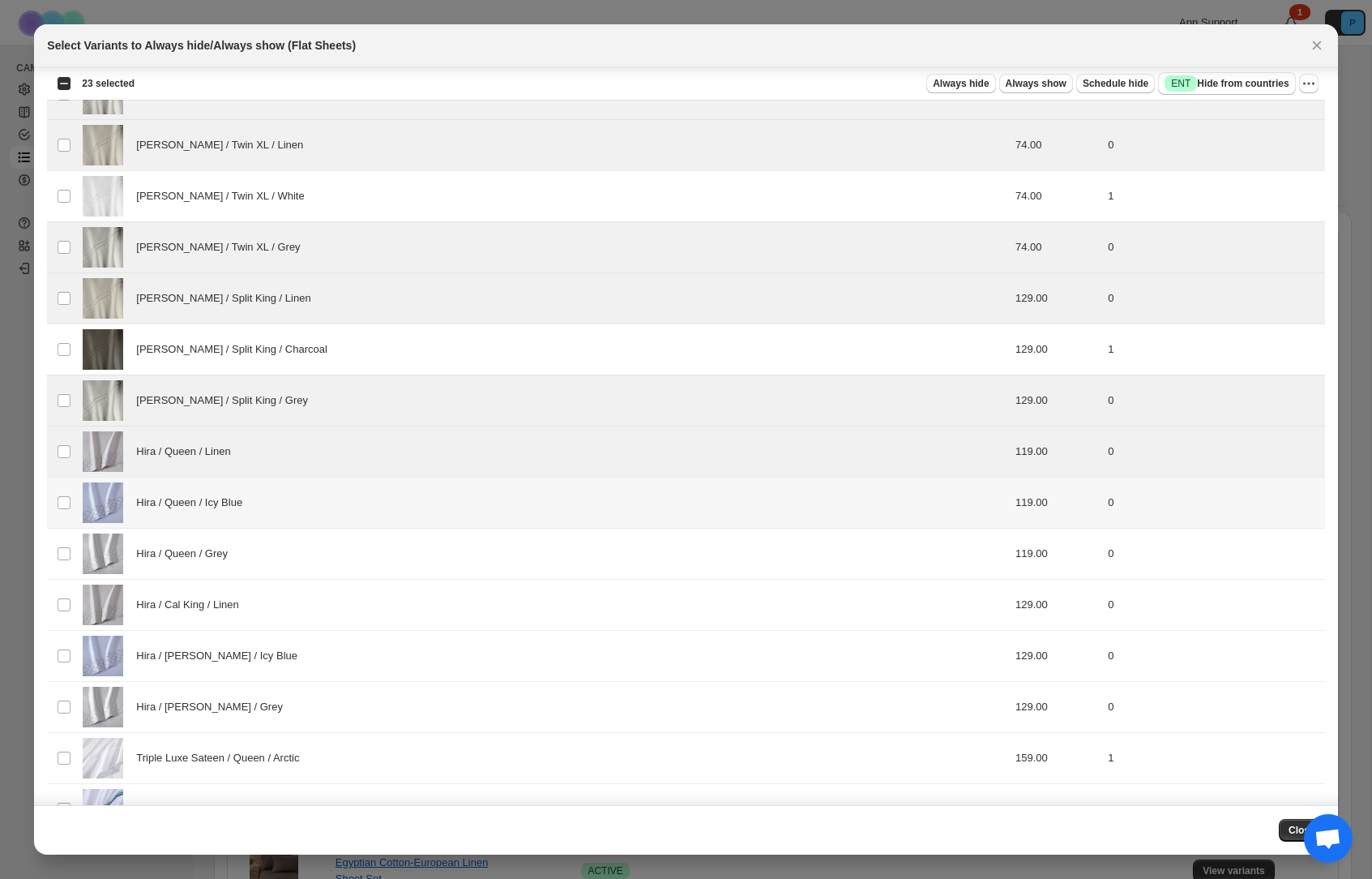
click at [446, 521] on div "Hira / Queen / Icy Blue" at bounding box center [463, 502] width 761 height 41
click at [442, 575] on td "Hira / Queen / Grey" at bounding box center [463, 553] width 771 height 51
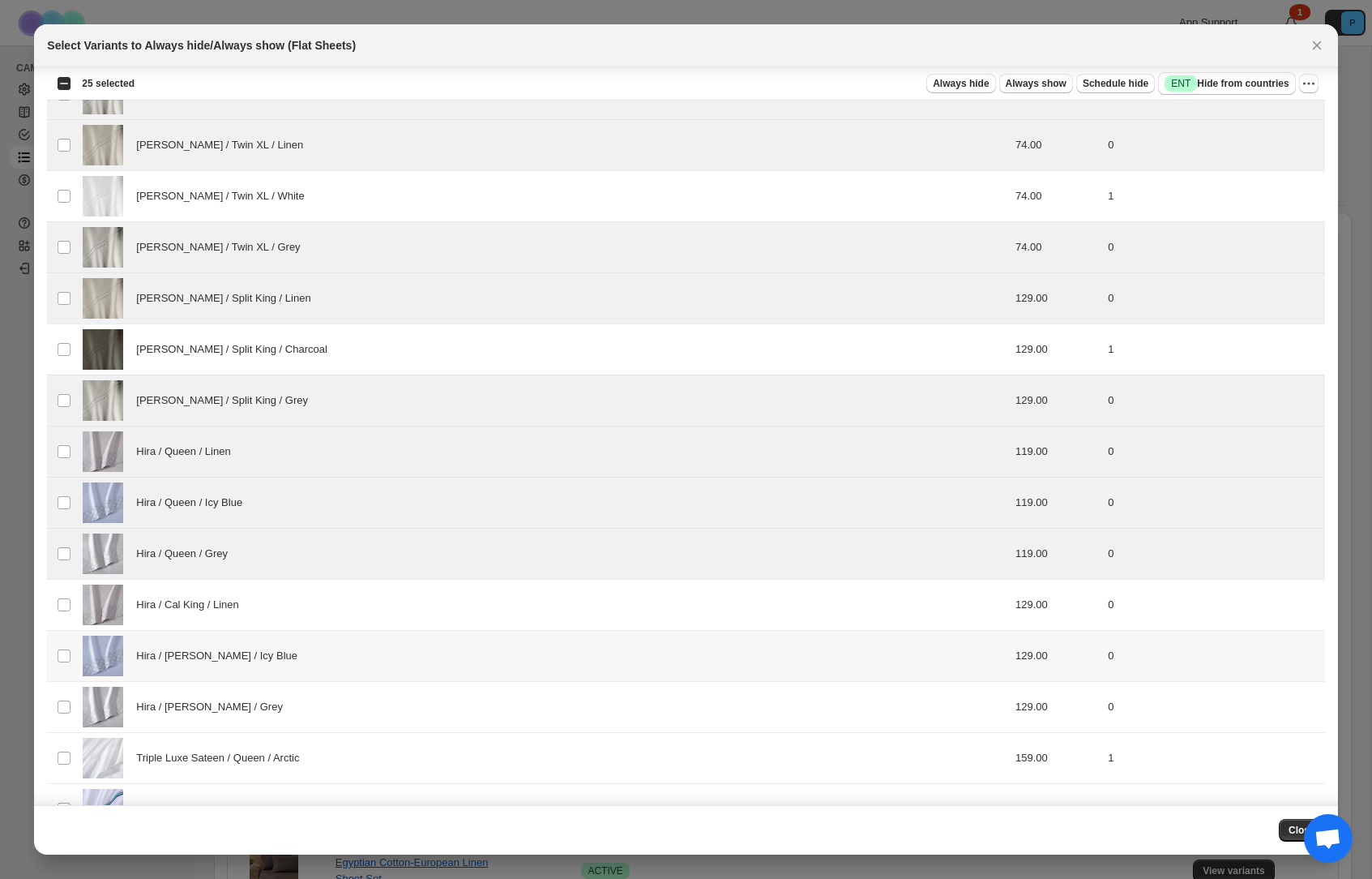
click at [440, 646] on div "Hira / [PERSON_NAME] / Icy Blue" at bounding box center [463, 656] width 761 height 41
click at [434, 621] on div "Hira / Cal King / Linen" at bounding box center [463, 605] width 761 height 41
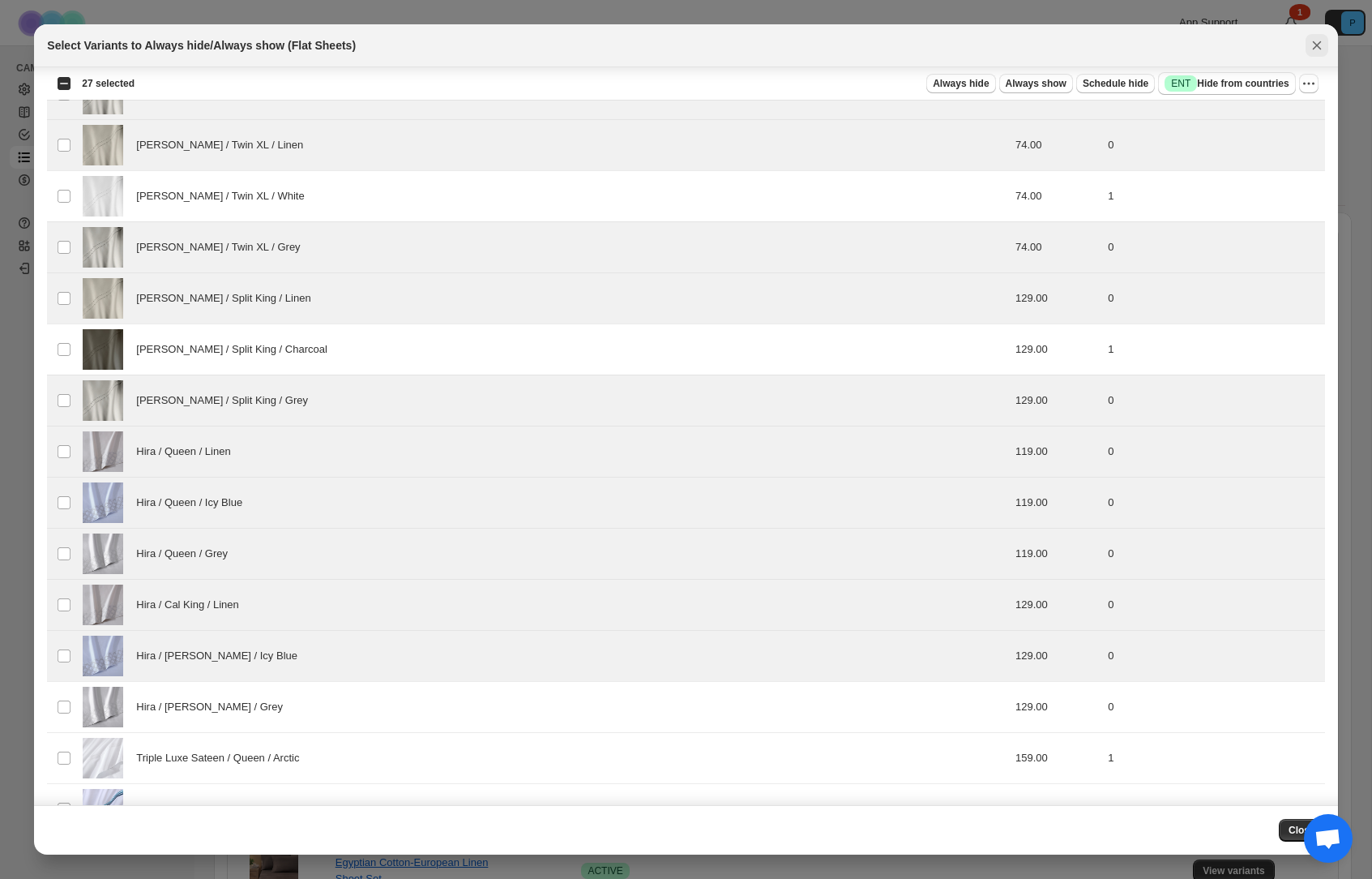
click at [1325, 49] on icon "Close" at bounding box center [1317, 45] width 16 height 16
